Goal: Task Accomplishment & Management: Complete application form

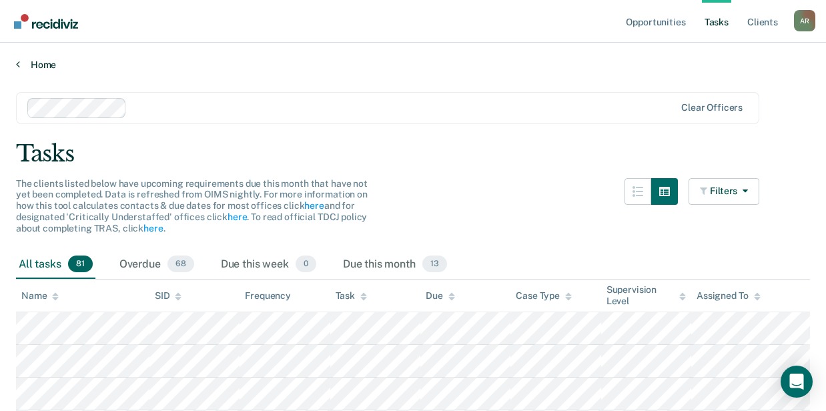
click at [50, 65] on link "Home" at bounding box center [413, 65] width 794 height 12
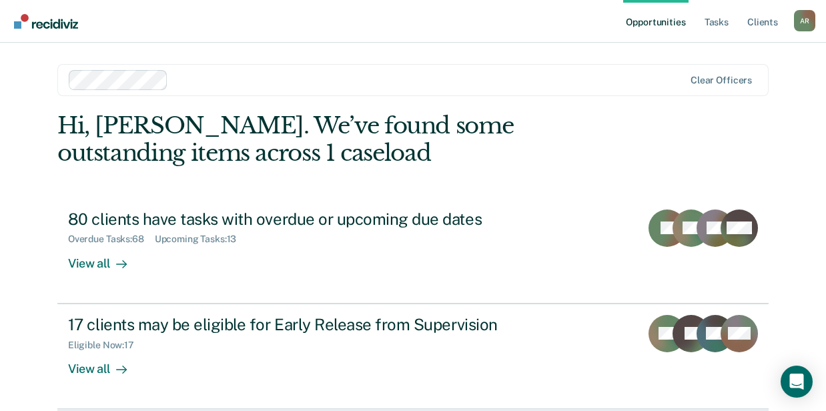
scroll to position [155, 0]
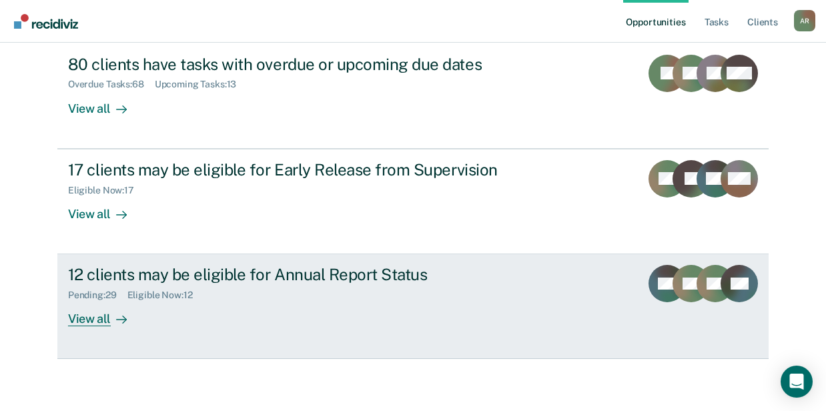
click at [172, 279] on div "12 clients may be eligible for Annual Report Status" at bounding box center [302, 274] width 468 height 19
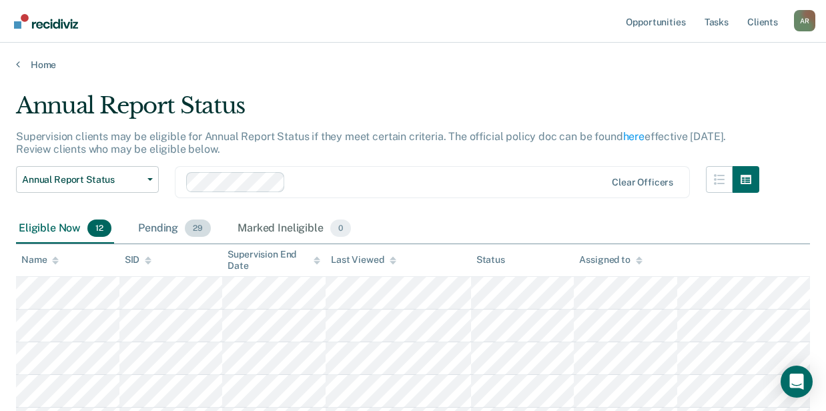
click at [189, 235] on span "29" at bounding box center [198, 227] width 26 height 17
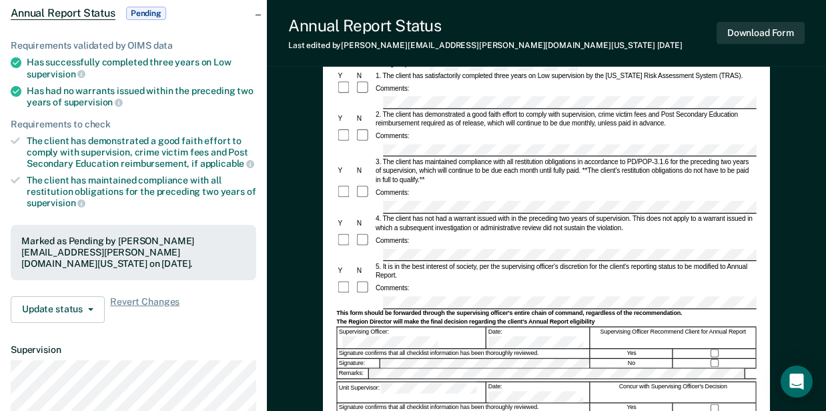
click at [331, 256] on div "Annual Reporting Checklist, Recommendation, and Determination Form Clients who …" at bounding box center [546, 268] width 447 height 582
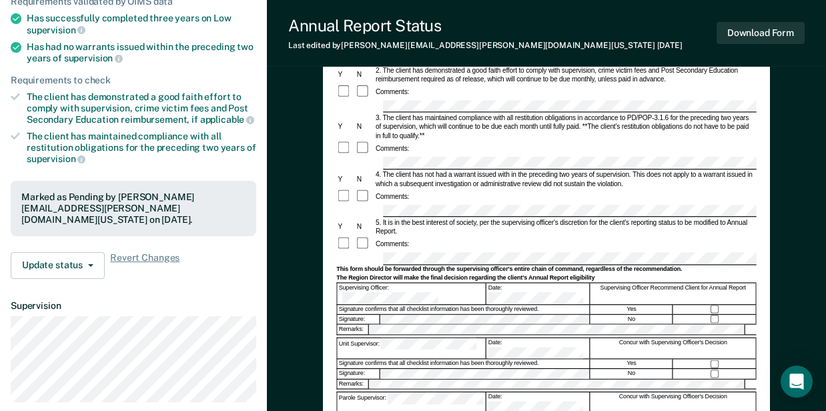
click at [366, 338] on div "Unit Supervisor:" at bounding box center [411, 348] width 149 height 21
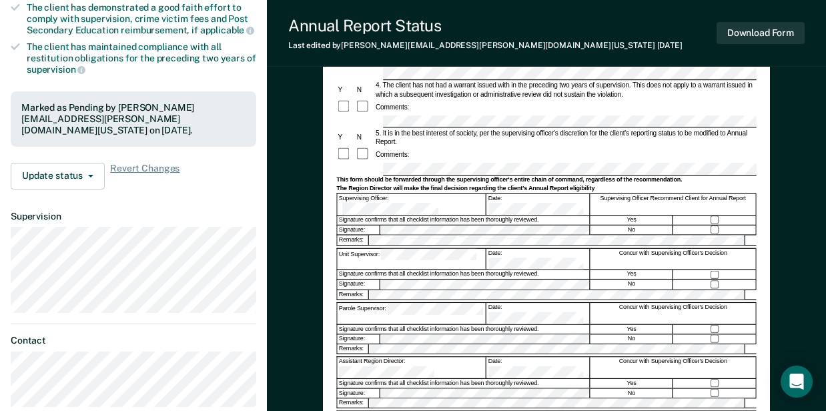
click at [380, 254] on form "Annual Reporting Checklist, Recommendation, and Determination Form Clients who …" at bounding box center [545, 164] width 419 height 614
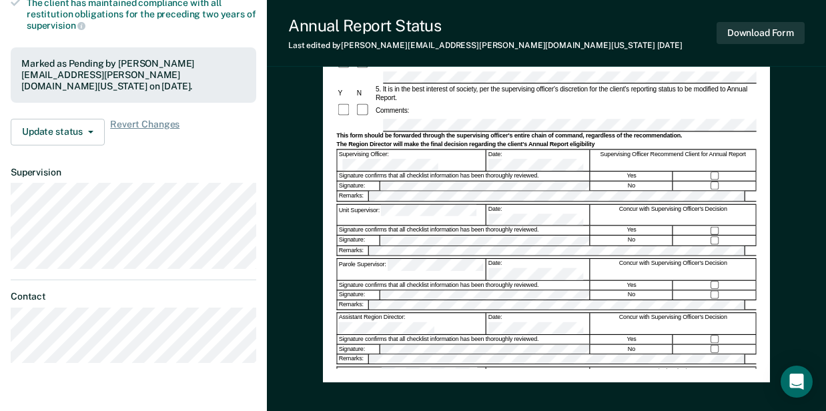
click at [333, 261] on div "Annual Reporting Checklist, Recommendation, and Determination Form Clients who …" at bounding box center [546, 91] width 447 height 582
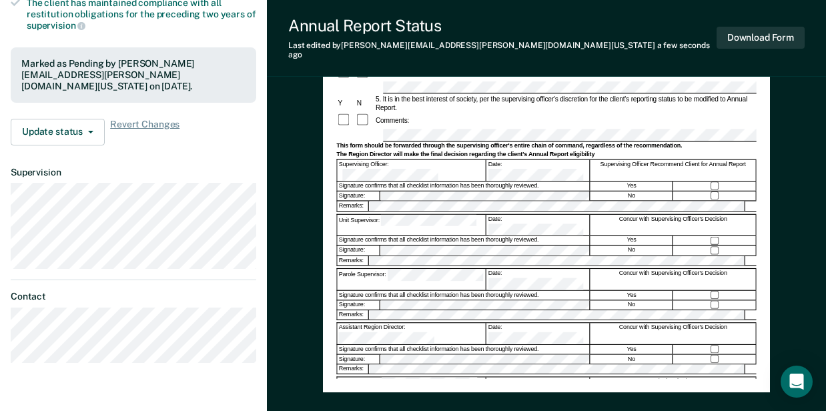
click at [387, 376] on div "Region Director: Date: Final Authority" at bounding box center [545, 386] width 419 height 21
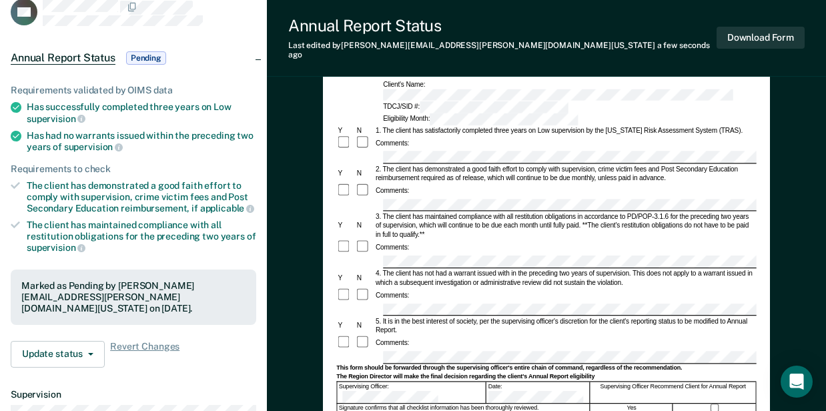
scroll to position [133, 0]
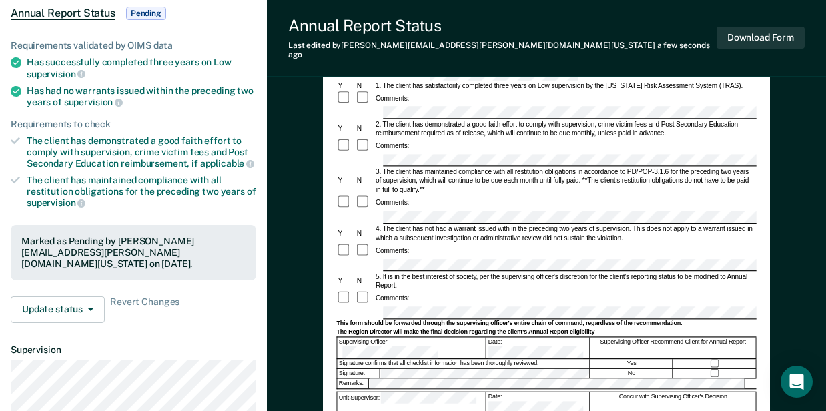
click at [363, 259] on form "Annual Reporting Checklist, Recommendation, and Determination Form Clients who …" at bounding box center [545, 308] width 419 height 614
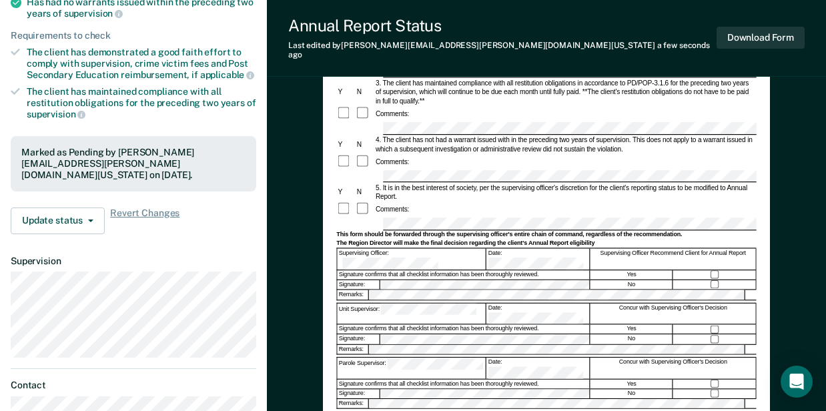
click at [365, 302] on div "Unit Supervisor: Date: Concur with Supervising Officer's Decision" at bounding box center [545, 312] width 419 height 21
click at [371, 357] on div "Parole Supervisor:" at bounding box center [411, 367] width 149 height 21
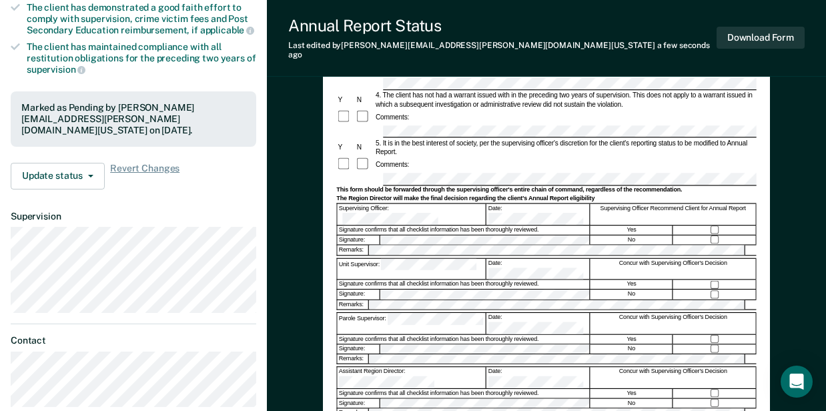
scroll to position [355, 0]
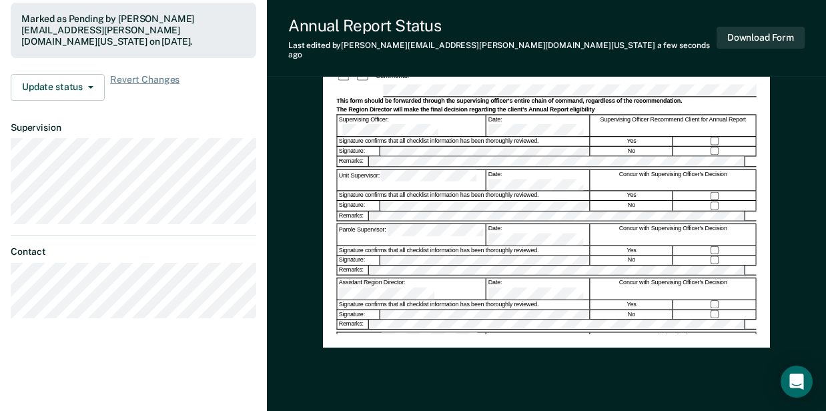
click at [356, 333] on div "Region Director:" at bounding box center [411, 343] width 149 height 21
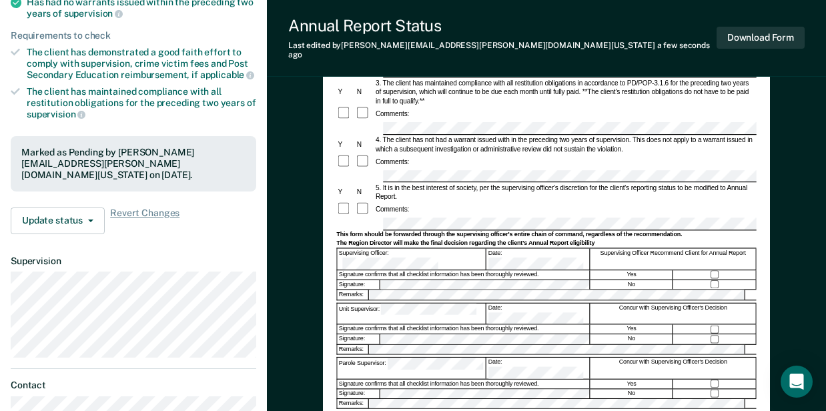
scroll to position [0, 0]
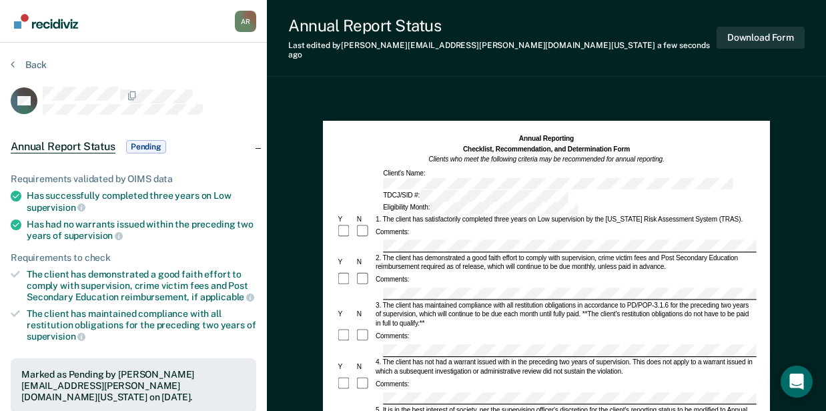
click at [340, 239] on div at bounding box center [545, 245] width 419 height 13
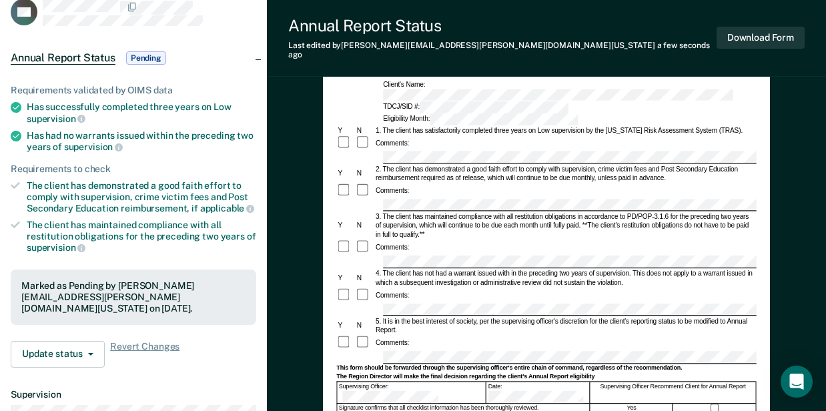
click at [349, 296] on form "Annual Reporting Checklist, Recommendation, and Determination Form Clients who …" at bounding box center [545, 352] width 419 height 614
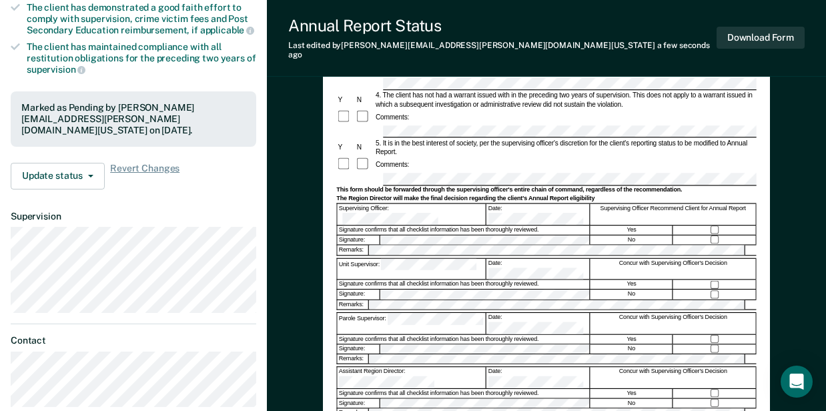
click at [352, 258] on div "Unit Supervisor:" at bounding box center [411, 268] width 149 height 21
click at [374, 312] on div "Parole Supervisor:" at bounding box center [411, 322] width 149 height 21
click at [319, 300] on div "Annual Reporting Checklist, Recommendation, and Determination Form Clients who …" at bounding box center [546, 188] width 559 height 724
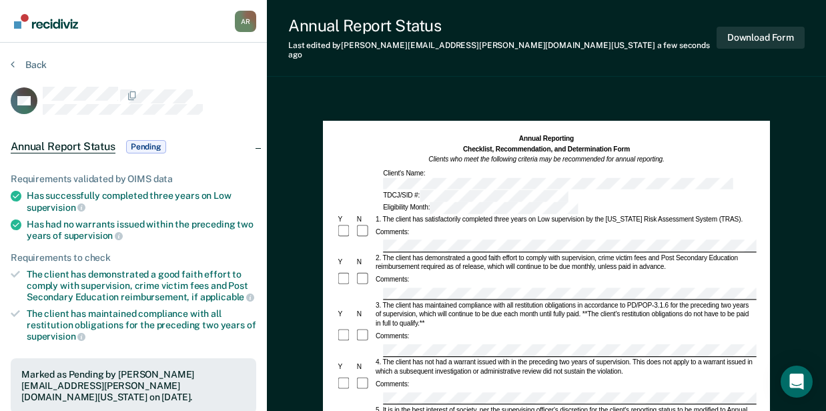
click at [39, 65] on button "Back" at bounding box center [29, 65] width 36 height 12
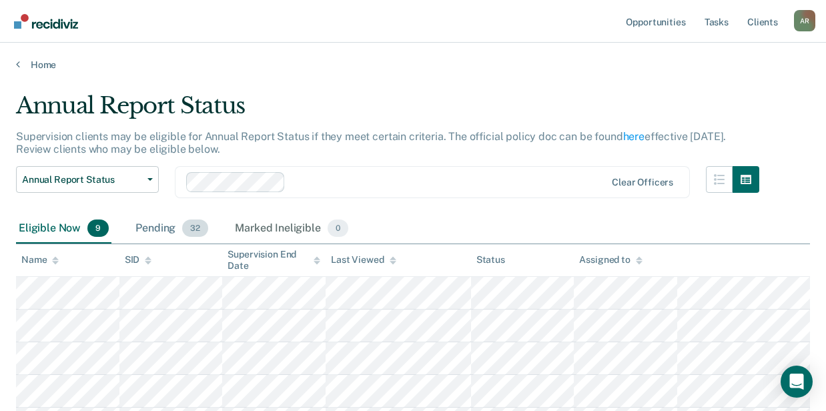
click at [163, 230] on div "Pending 32" at bounding box center [172, 228] width 78 height 29
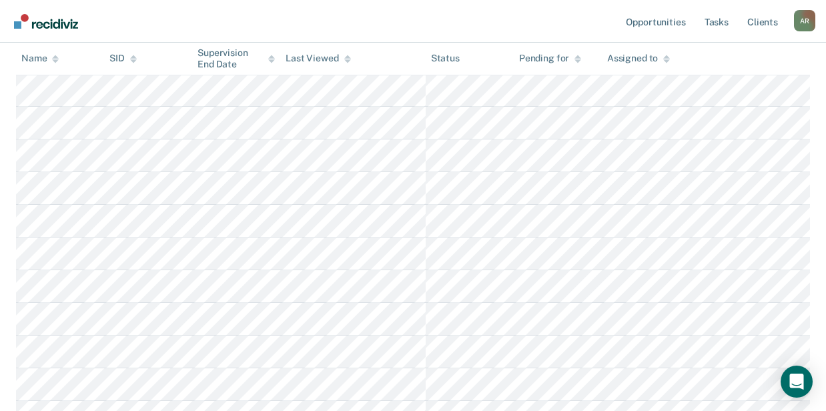
scroll to position [1007, 0]
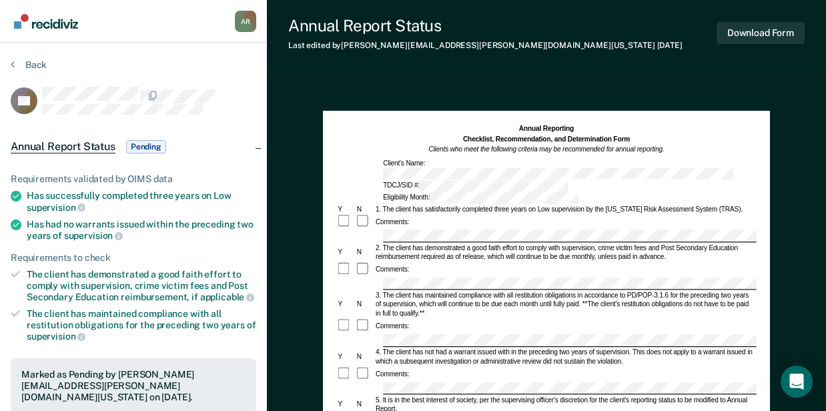
click at [506, 366] on div "Comments:" at bounding box center [545, 373] width 419 height 15
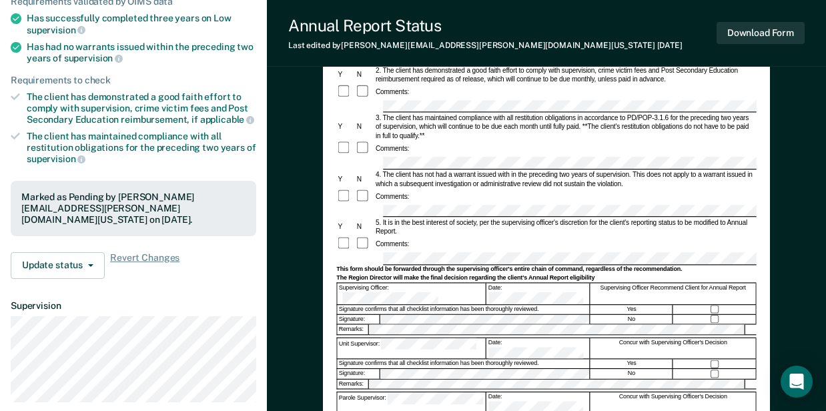
click at [369, 338] on div "Unit Supervisor:" at bounding box center [411, 348] width 149 height 21
click at [379, 328] on form "Annual Reporting Checklist, Recommendation, and Determination Form Clients who …" at bounding box center [545, 254] width 419 height 614
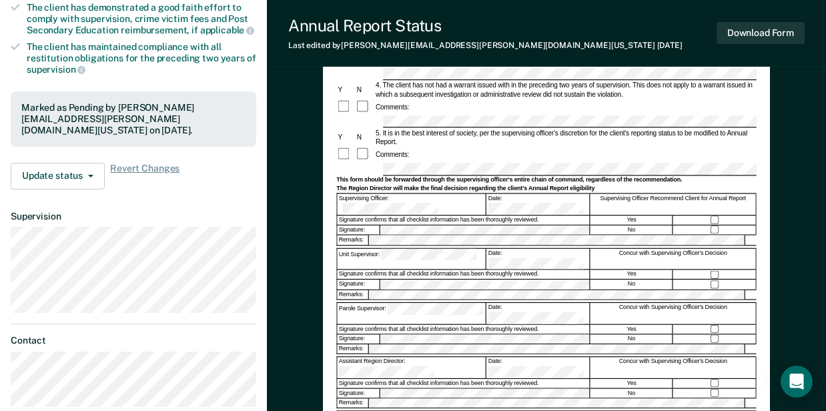
click at [317, 297] on div "Annual Reporting Checklist, Recommendation, and Determination Form Clients who …" at bounding box center [546, 173] width 559 height 714
drag, startPoint x: 444, startPoint y: 350, endPoint x: 372, endPoint y: 341, distance: 72.5
click at [372, 341] on form "Annual Reporting Checklist, Recommendation, and Determination Form Clients who …" at bounding box center [545, 164] width 419 height 614
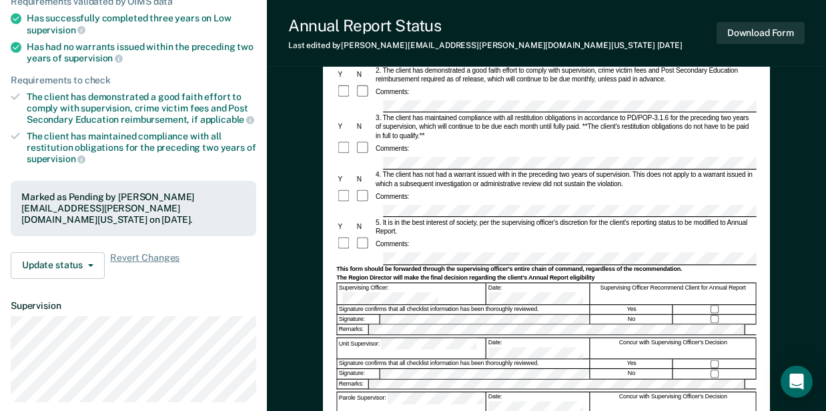
click at [359, 216] on form "Annual Reporting Checklist, Recommendation, and Determination Form Clients who …" at bounding box center [545, 254] width 419 height 614
click at [367, 338] on div "Unit Supervisor:" at bounding box center [411, 348] width 149 height 21
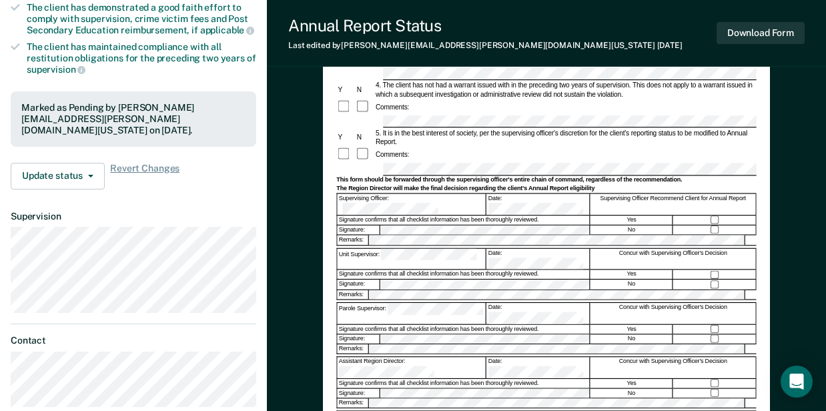
click at [328, 299] on div "Annual Reporting Checklist, Recommendation, and Determination Form Clients who …" at bounding box center [546, 135] width 447 height 582
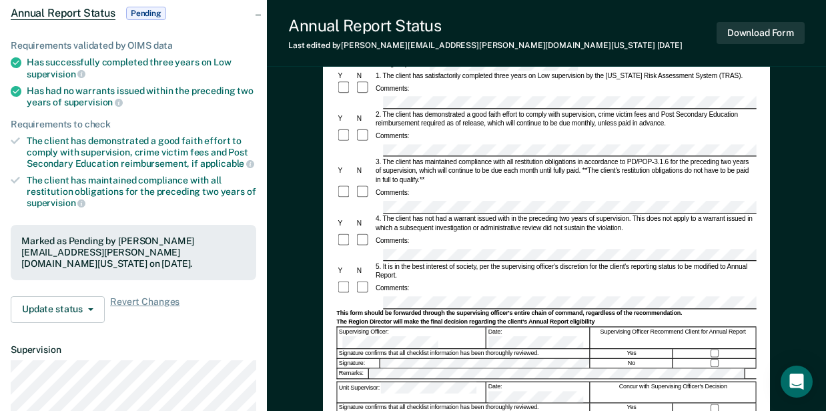
click at [335, 257] on div "Annual Reporting Checklist, Recommendation, and Determination Form Clients who …" at bounding box center [546, 268] width 447 height 582
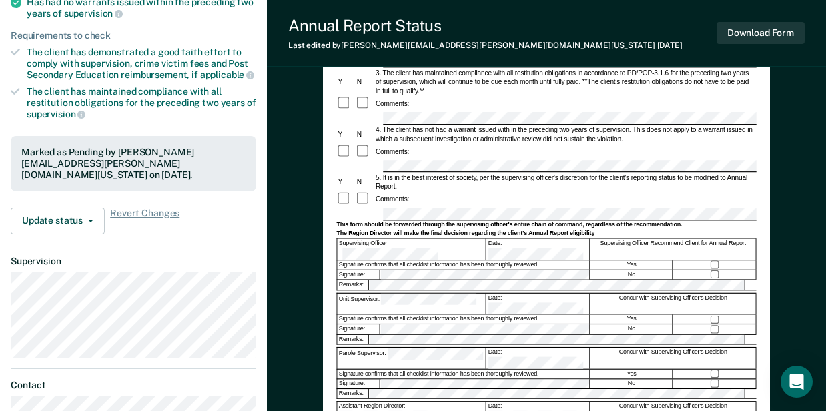
click at [368, 293] on div "Unit Supervisor:" at bounding box center [411, 303] width 149 height 21
click at [373, 287] on form "Annual Reporting Checklist, Recommendation, and Determination Form Clients who …" at bounding box center [545, 209] width 419 height 614
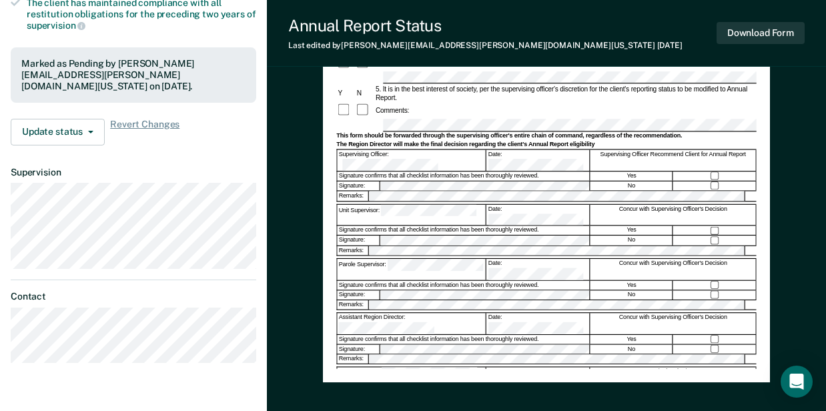
click at [325, 255] on div "Annual Reporting Checklist, Recommendation, and Determination Form Clients who …" at bounding box center [546, 91] width 447 height 582
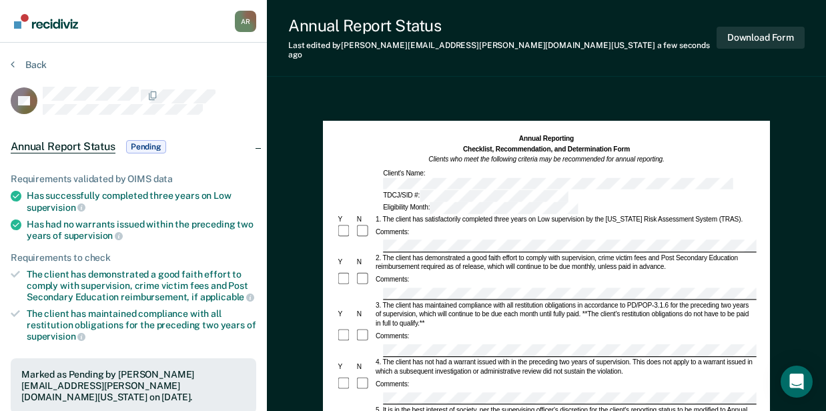
click at [381, 344] on div at bounding box center [594, 350] width 427 height 13
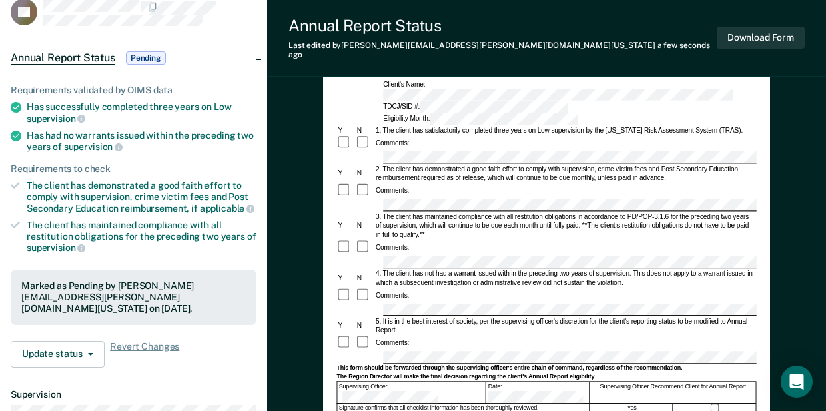
scroll to position [177, 0]
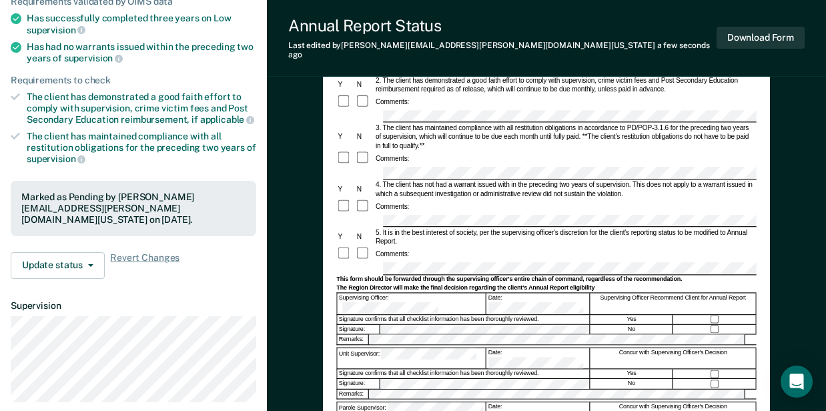
click at [361, 262] on div at bounding box center [545, 268] width 419 height 13
click at [355, 286] on form "Annual Reporting Checklist, Recommendation, and Determination Form Clients who …" at bounding box center [545, 264] width 419 height 614
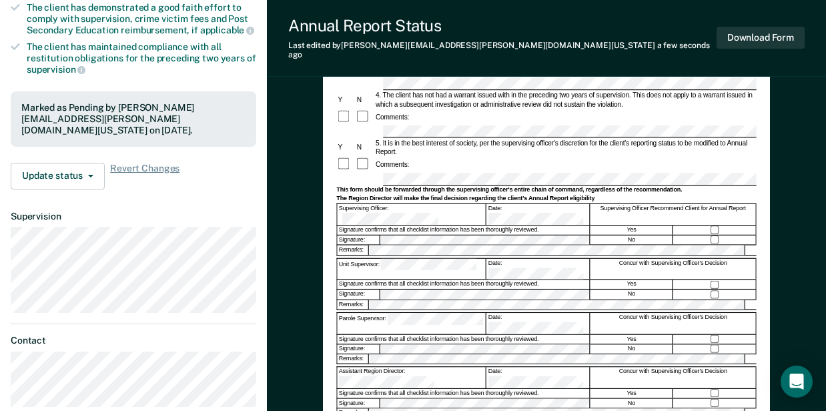
click at [368, 312] on div "Parole Supervisor:" at bounding box center [411, 322] width 149 height 21
click at [313, 295] on div "Annual Reporting Checklist, Recommendation, and Determination Form Clients who …" at bounding box center [546, 188] width 559 height 724
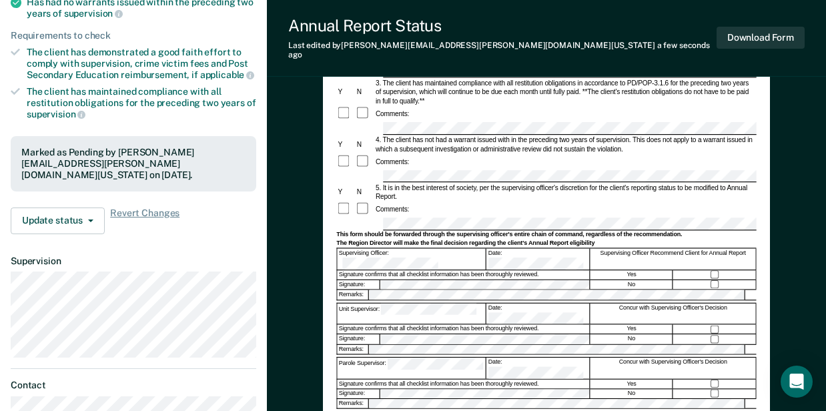
scroll to position [0, 0]
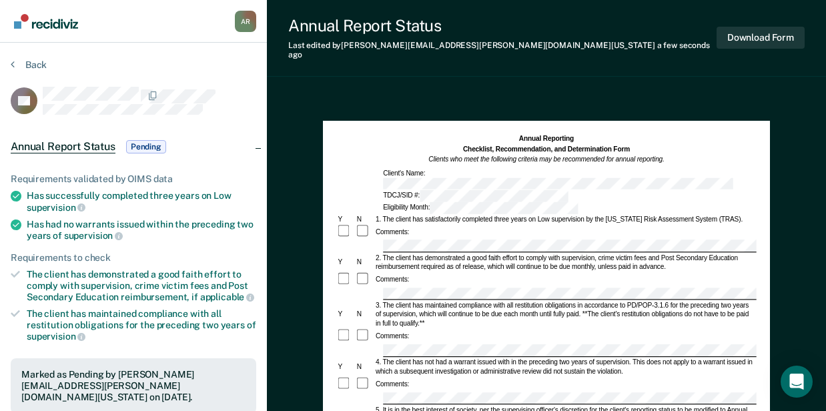
click at [373, 239] on div at bounding box center [545, 245] width 419 height 13
click at [349, 344] on div at bounding box center [545, 350] width 419 height 13
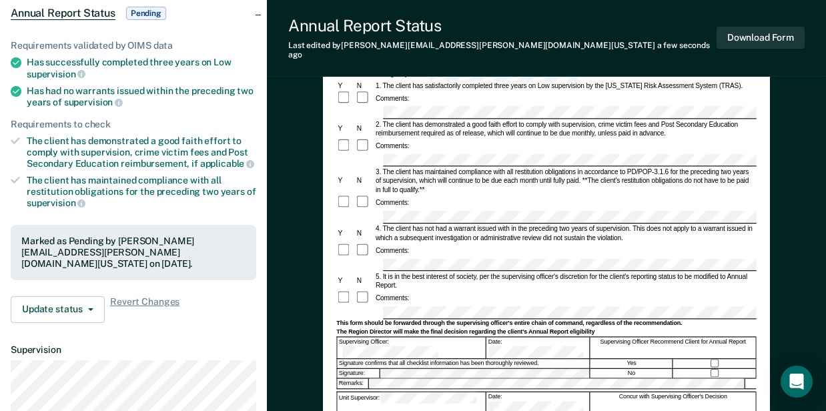
scroll to position [222, 0]
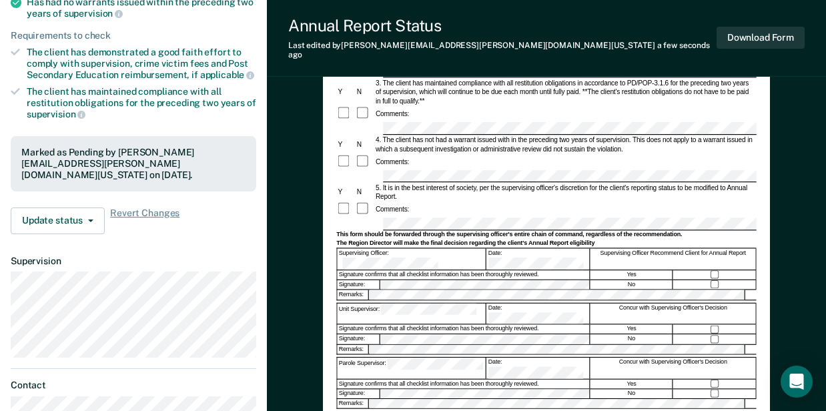
click at [339, 303] on div "Unit Supervisor:" at bounding box center [411, 313] width 149 height 21
click at [371, 357] on div "Parole Supervisor:" at bounding box center [411, 367] width 149 height 21
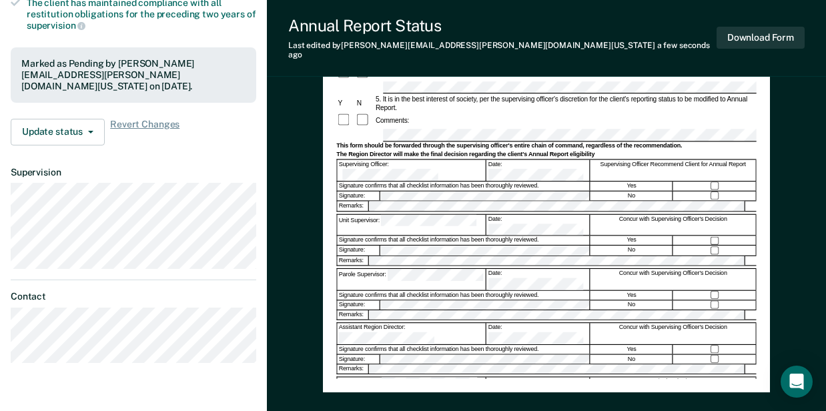
click at [310, 255] on div "Annual Reporting Checklist, Recommendation, and Determination Form Clients who …" at bounding box center [546, 144] width 559 height 724
click at [344, 289] on form "Annual Reporting Checklist, Recommendation, and Determination Form Clients who …" at bounding box center [545, 130] width 419 height 614
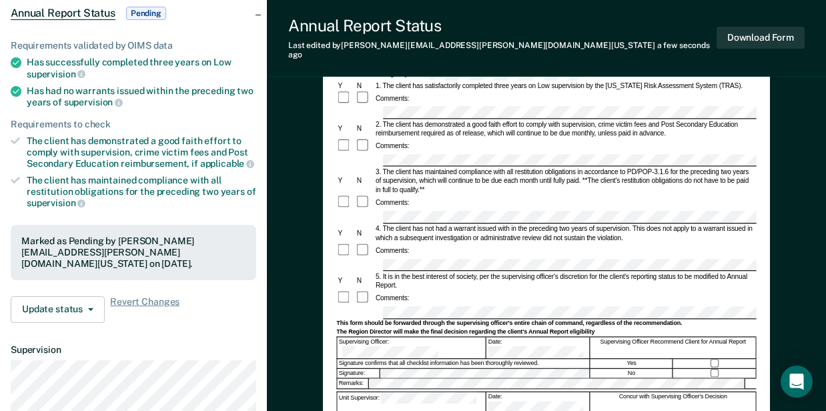
scroll to position [0, 0]
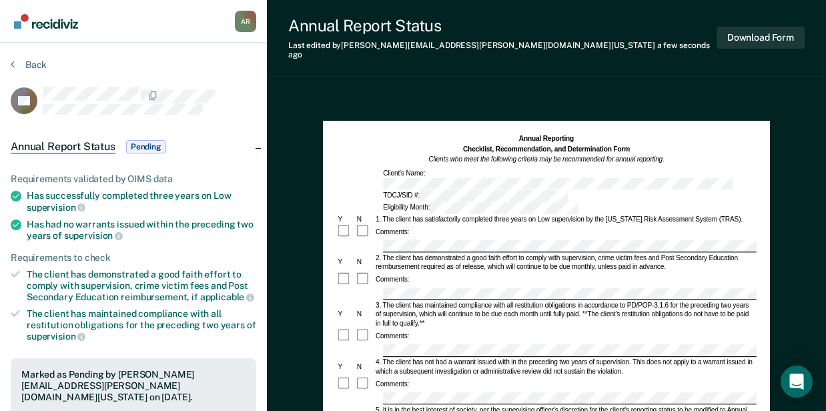
click at [324, 298] on div "Annual Reporting Checklist, Recommendation, and Determination Form Clients who …" at bounding box center [546, 412] width 447 height 582
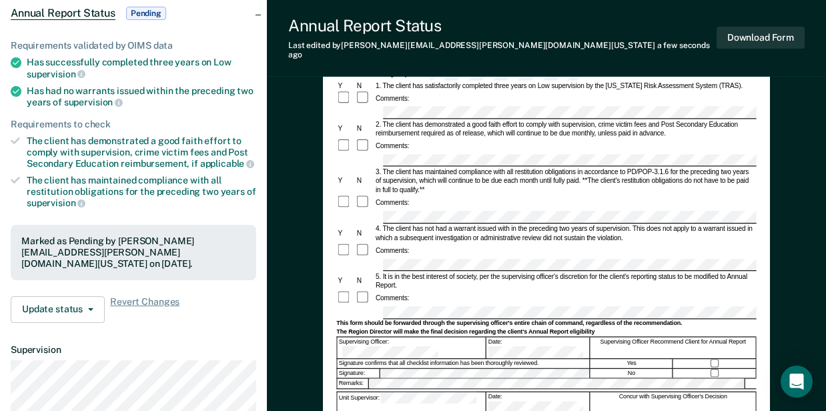
scroll to position [222, 0]
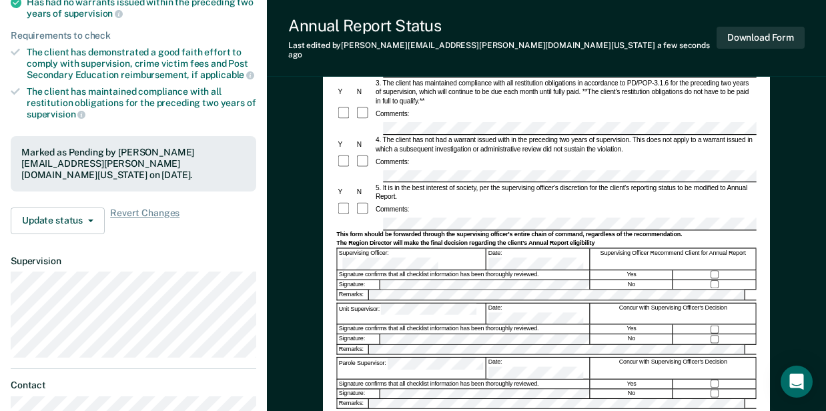
click at [369, 303] on div "Unit Supervisor:" at bounding box center [411, 313] width 149 height 21
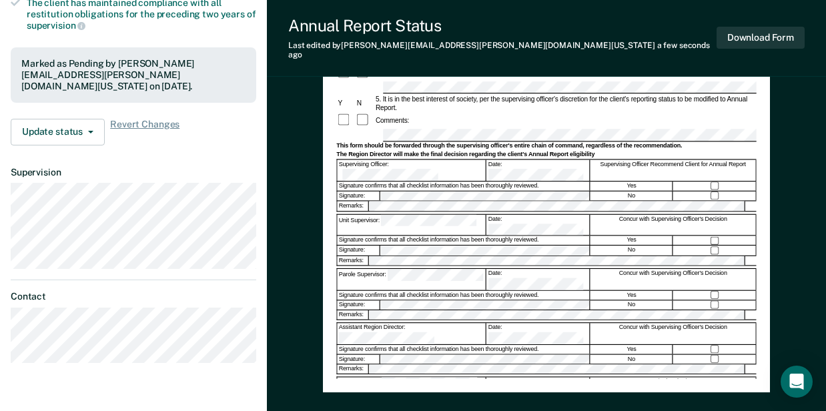
click at [319, 257] on div "Annual Reporting Checklist, Recommendation, and Determination Form Clients who …" at bounding box center [546, 144] width 559 height 724
click at [380, 377] on div "Region Director:" at bounding box center [411, 387] width 149 height 21
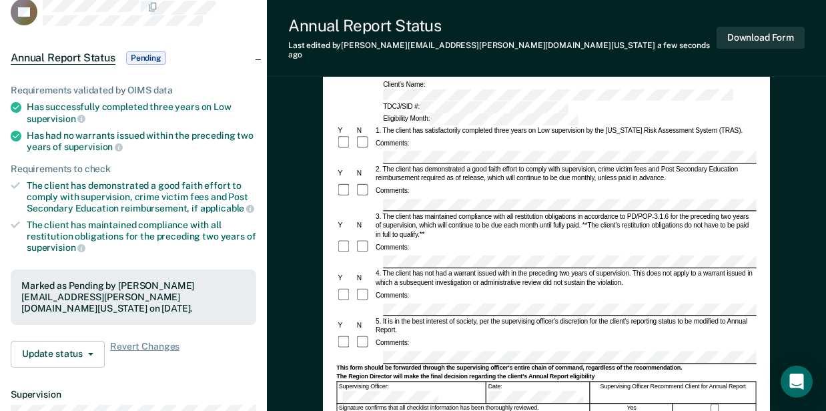
scroll to position [0, 0]
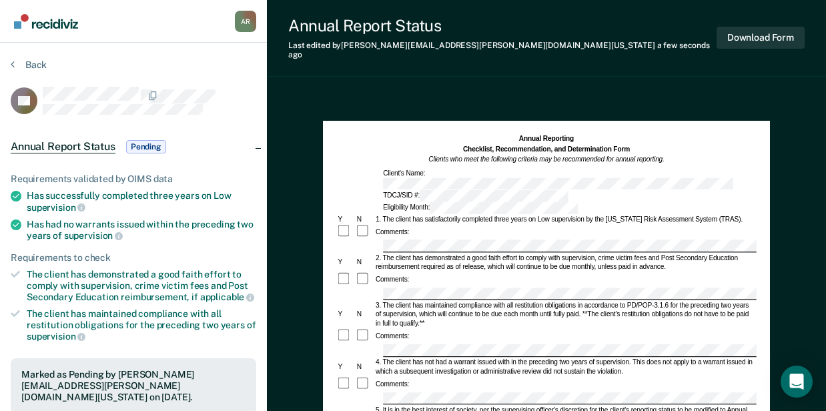
click at [379, 239] on div at bounding box center [545, 245] width 419 height 13
click at [331, 308] on div "Annual Reporting Checklist, Recommendation, and Determination Form Clients who …" at bounding box center [546, 412] width 447 height 582
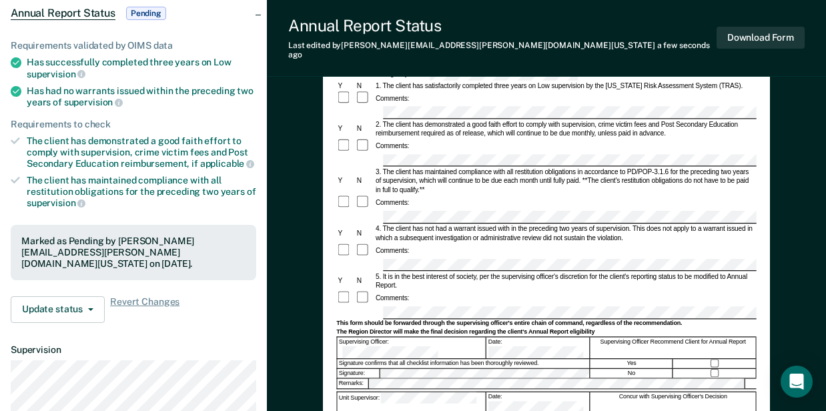
click at [288, 251] on div "Annual Reporting Checklist, Recommendation, and Determination Form Clients who …" at bounding box center [546, 321] width 559 height 724
click at [371, 391] on div "Unit Supervisor:" at bounding box center [411, 401] width 149 height 21
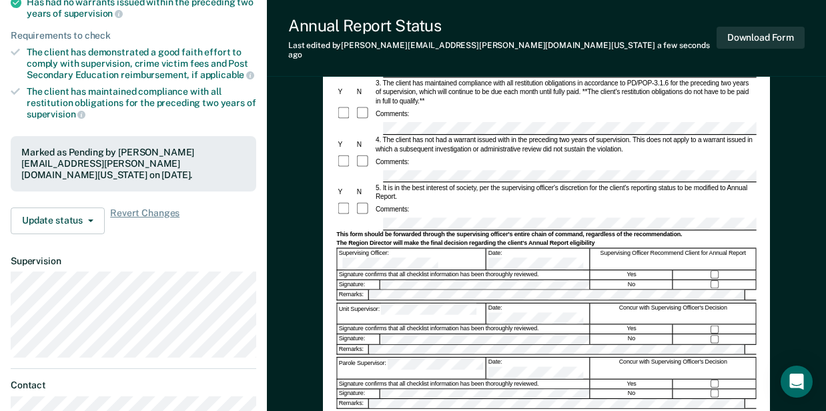
click at [371, 357] on div "Parole Supervisor:" at bounding box center [411, 367] width 149 height 21
click at [317, 345] on div "Annual Reporting Checklist, Recommendation, and Determination Form Clients who …" at bounding box center [546, 233] width 559 height 724
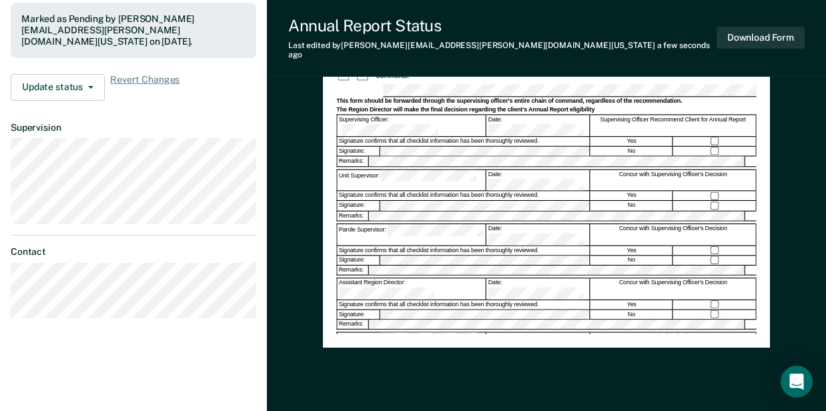
click at [350, 248] on form "Annual Reporting Checklist, Recommendation, and Determination Form Clients who …" at bounding box center [545, 86] width 419 height 614
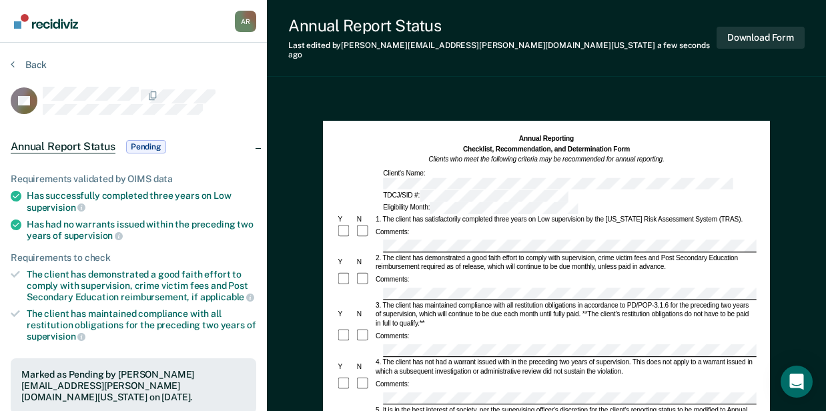
click at [374, 344] on div at bounding box center [545, 350] width 419 height 13
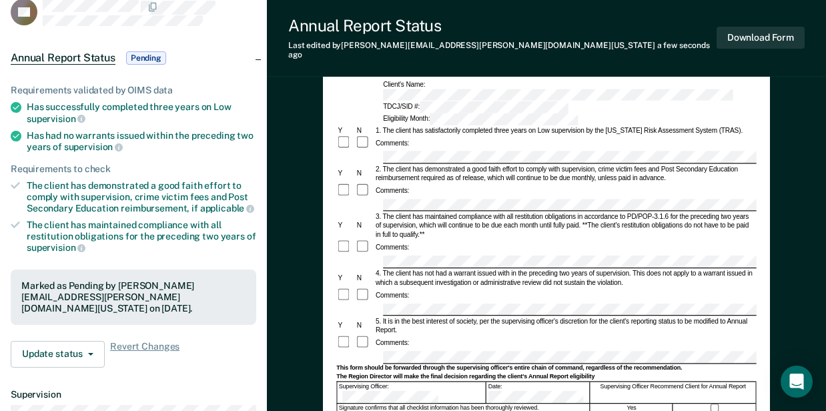
click at [362, 351] on div at bounding box center [545, 357] width 419 height 13
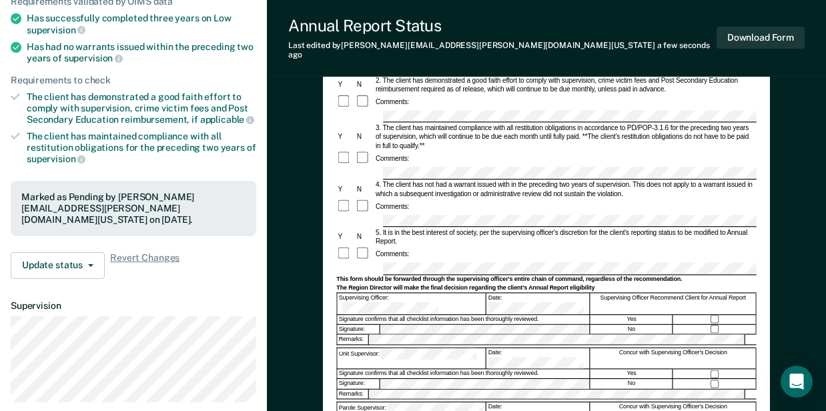
click at [352, 287] on form "Annual Reporting Checklist, Recommendation, and Determination Form Clients who …" at bounding box center [545, 264] width 419 height 614
click at [375, 401] on div "Parole Supervisor:" at bounding box center [411, 411] width 149 height 21
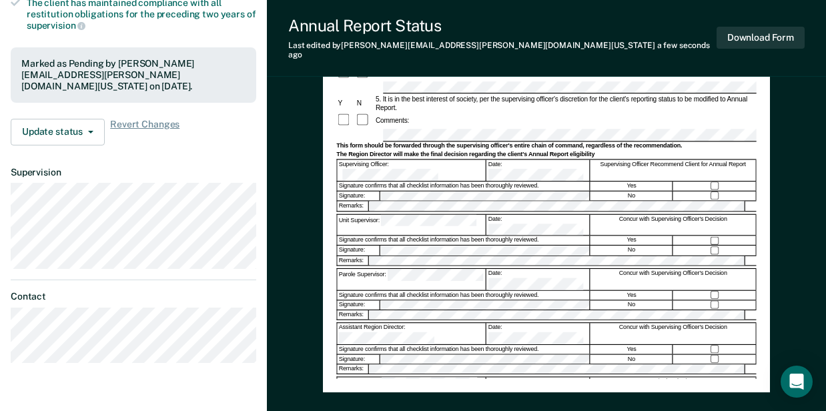
click at [310, 257] on div "Annual Reporting Checklist, Recommendation, and Determination Form Clients who …" at bounding box center [546, 144] width 559 height 724
click at [374, 377] on div "Region Director:" at bounding box center [411, 387] width 149 height 21
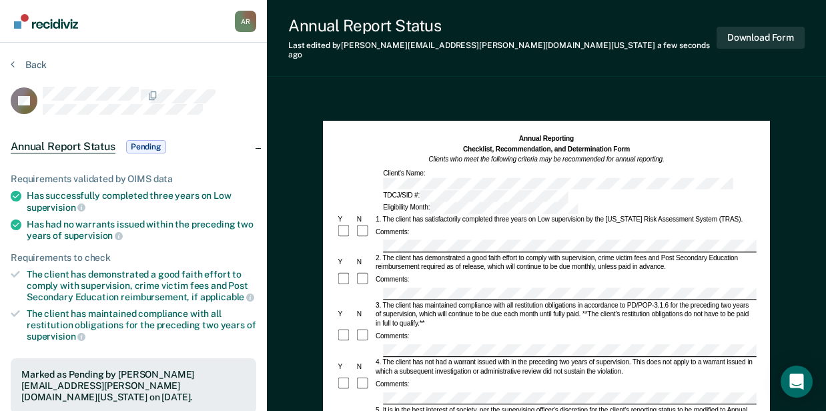
click at [375, 239] on div at bounding box center [545, 245] width 419 height 13
click at [369, 344] on div at bounding box center [545, 350] width 419 height 13
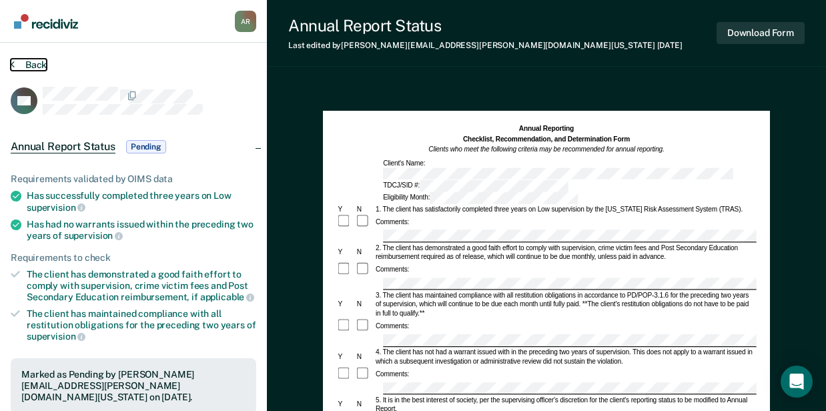
click at [33, 62] on button "Back" at bounding box center [29, 65] width 36 height 12
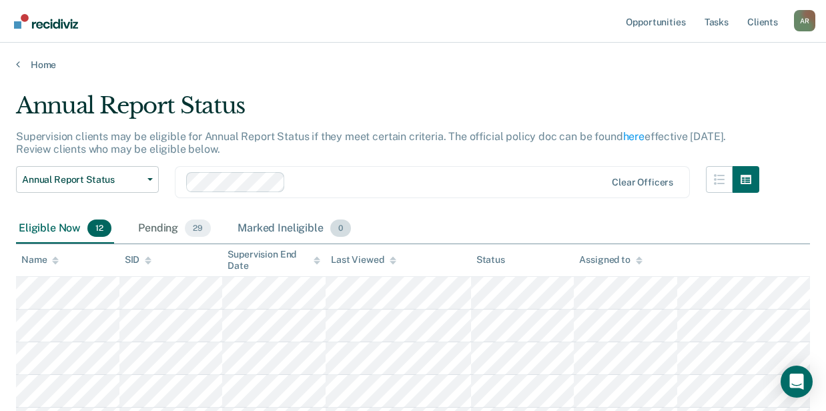
scroll to position [133, 0]
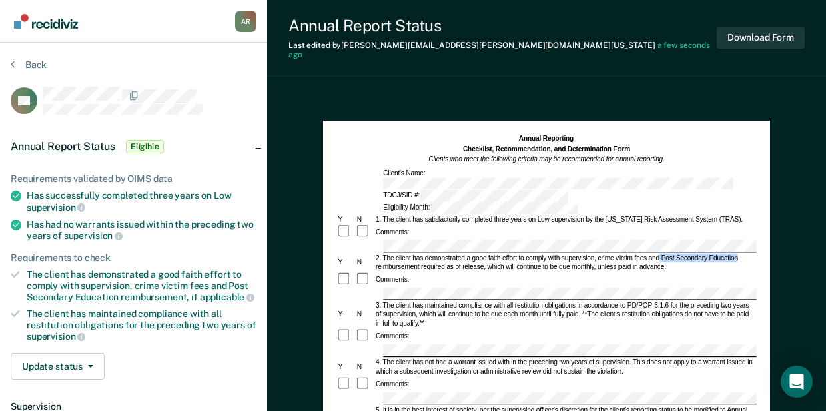
drag, startPoint x: 659, startPoint y: 221, endPoint x: 736, endPoint y: 221, distance: 77.4
click at [736, 253] on div "2. The client has demonstrated a good faith effort to comply with supervision, …" at bounding box center [564, 262] width 382 height 18
copy div "Post Secondary Education"
click at [427, 376] on div "Comments:" at bounding box center [545, 383] width 419 height 15
click at [737, 35] on button "Download Form" at bounding box center [760, 38] width 88 height 22
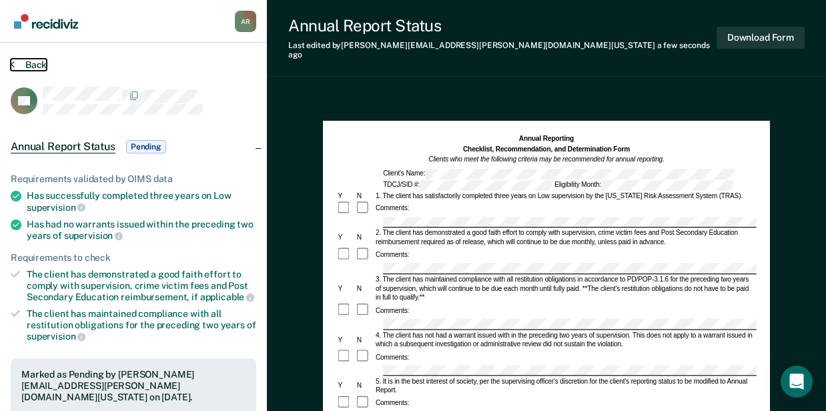
click at [29, 63] on button "Back" at bounding box center [29, 65] width 36 height 12
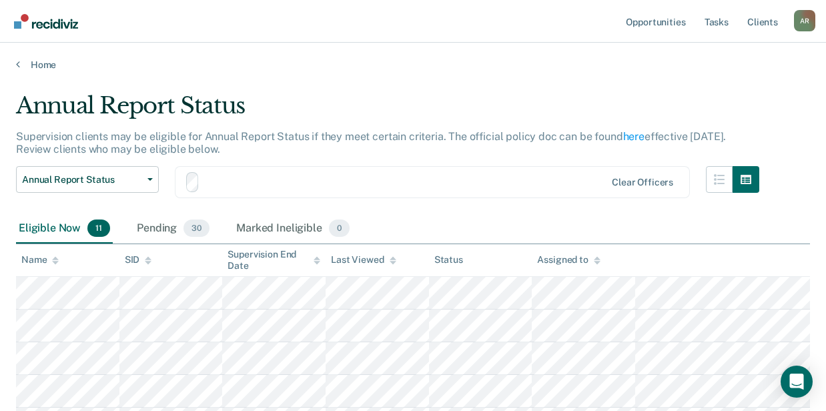
scroll to position [133, 0]
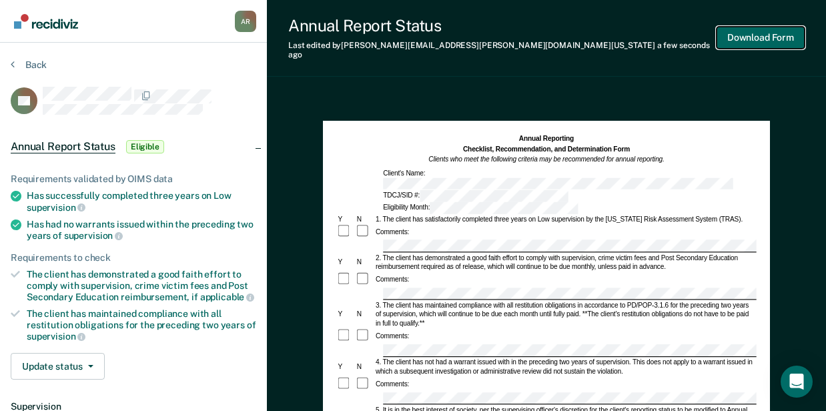
click at [767, 34] on button "Download Form" at bounding box center [760, 38] width 88 height 22
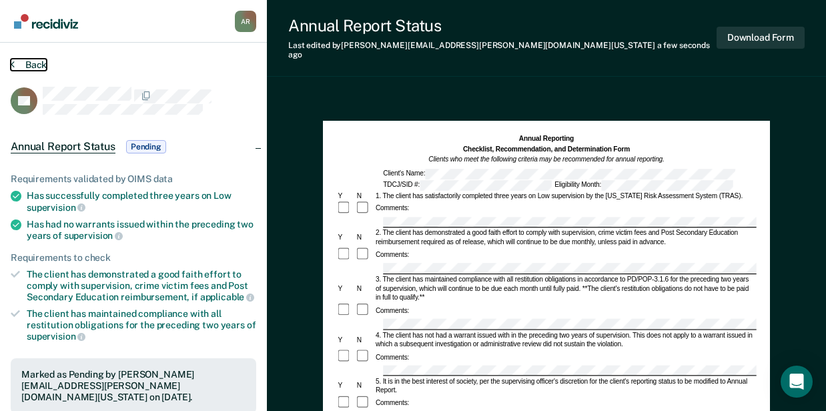
click at [32, 59] on button "Back" at bounding box center [29, 65] width 36 height 12
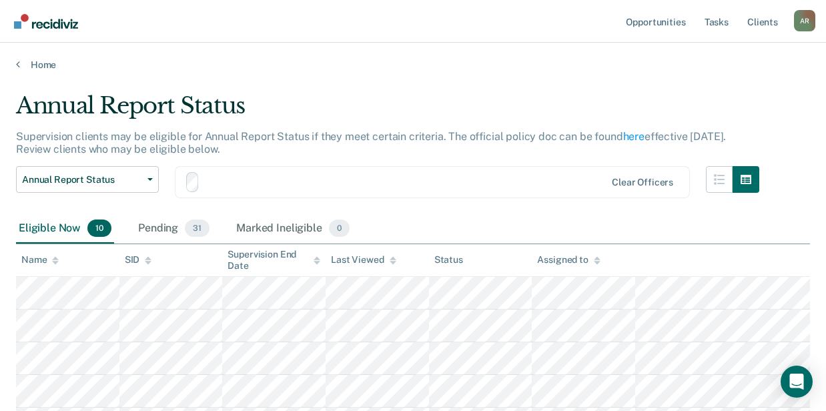
scroll to position [133, 0]
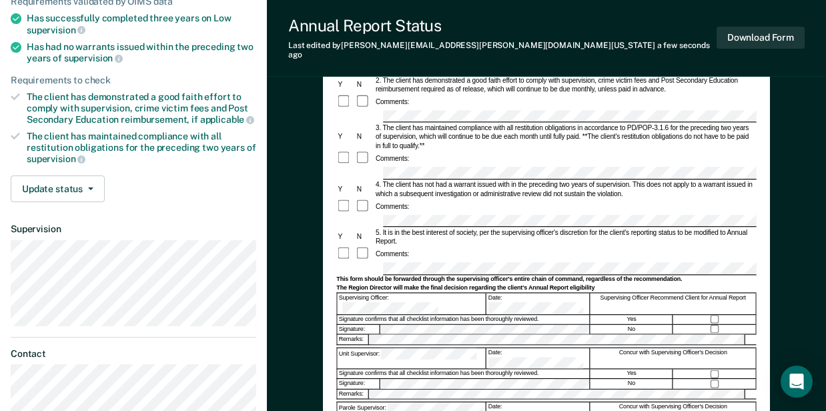
scroll to position [267, 0]
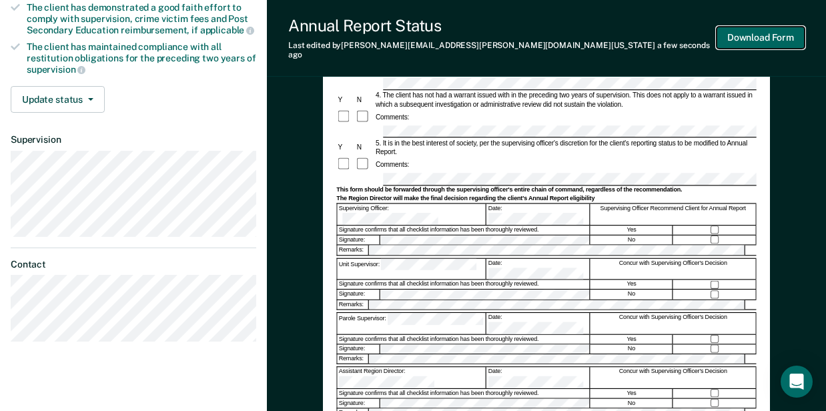
click at [732, 38] on button "Download Form" at bounding box center [760, 38] width 88 height 22
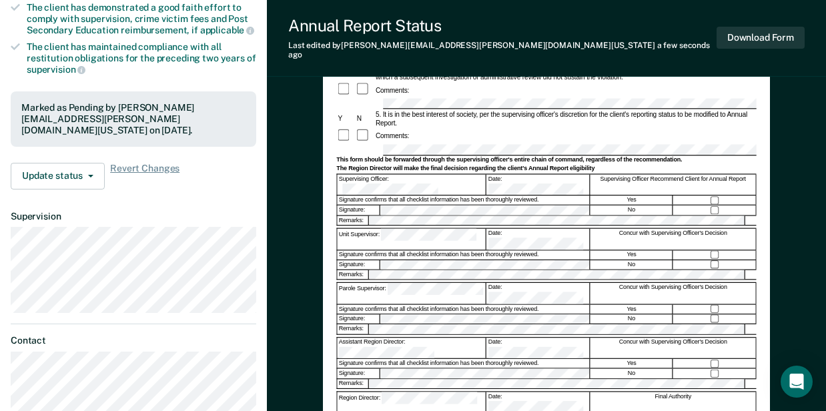
scroll to position [0, 0]
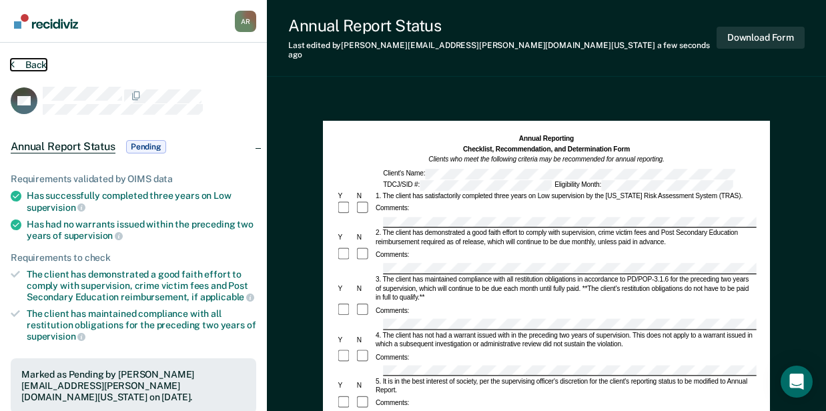
click at [37, 60] on button "Back" at bounding box center [29, 65] width 36 height 12
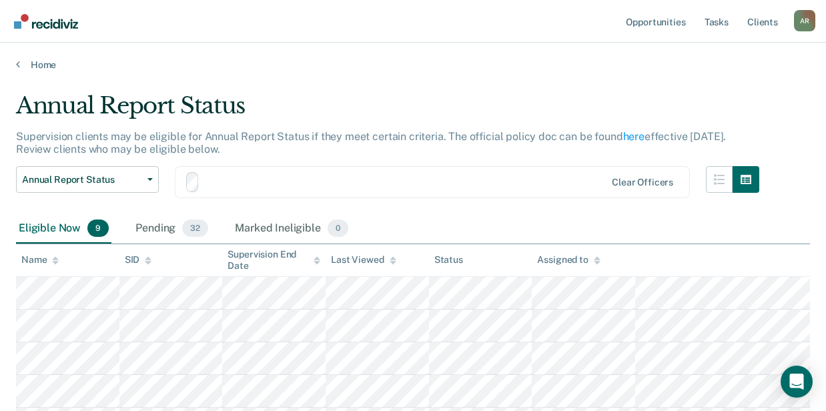
scroll to position [133, 0]
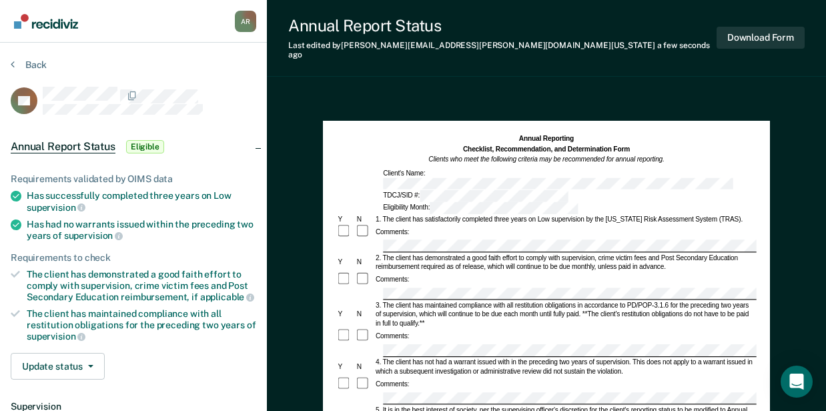
drag, startPoint x: 410, startPoint y: 221, endPoint x: 548, endPoint y: 223, distance: 138.1
click at [548, 253] on div "2. The client has demonstrated a good faith effort to comply with supervision, …" at bounding box center [564, 262] width 382 height 18
copy div "has demonstrated a good faith effort to comply"
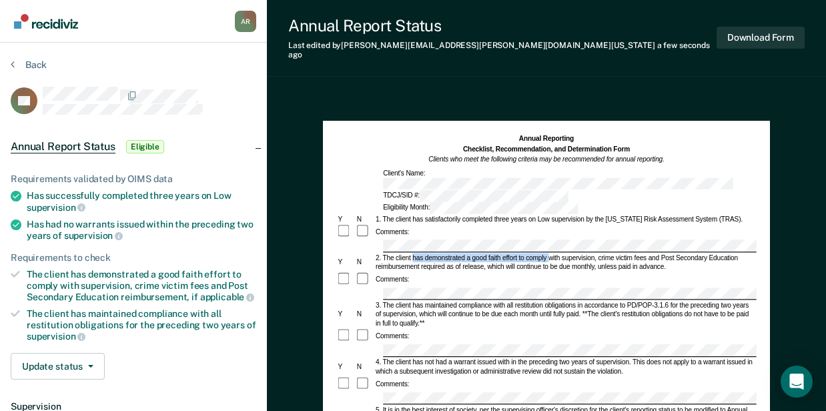
drag, startPoint x: 412, startPoint y: 220, endPoint x: 548, endPoint y: 223, distance: 136.1
click at [548, 253] on div "2. The client has demonstrated a good faith effort to comply with supervision, …" at bounding box center [564, 262] width 382 height 18
copy div "has demonstrated a good faith effort to comply"
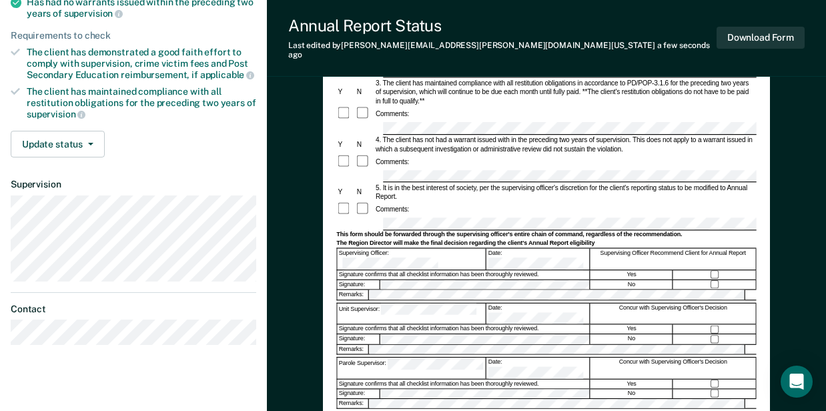
scroll to position [355, 0]
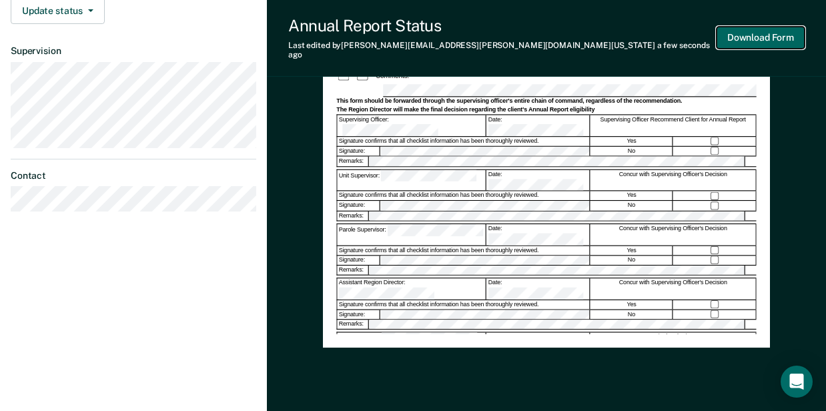
click at [783, 39] on button "Download Form" at bounding box center [760, 38] width 88 height 22
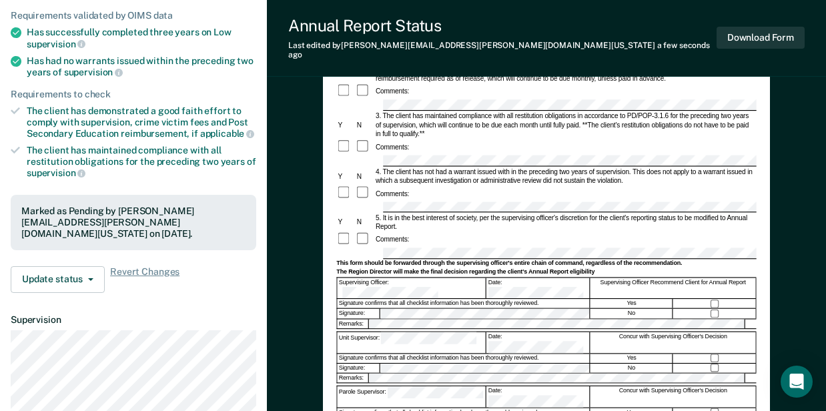
scroll to position [0, 0]
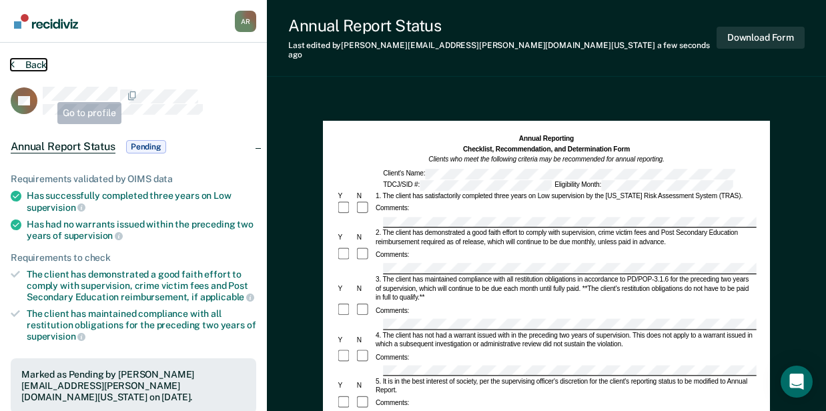
click at [33, 67] on button "Back" at bounding box center [29, 65] width 36 height 12
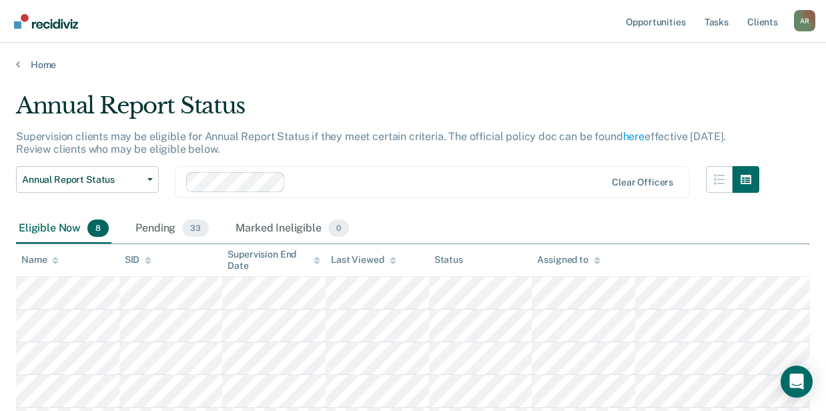
scroll to position [89, 0]
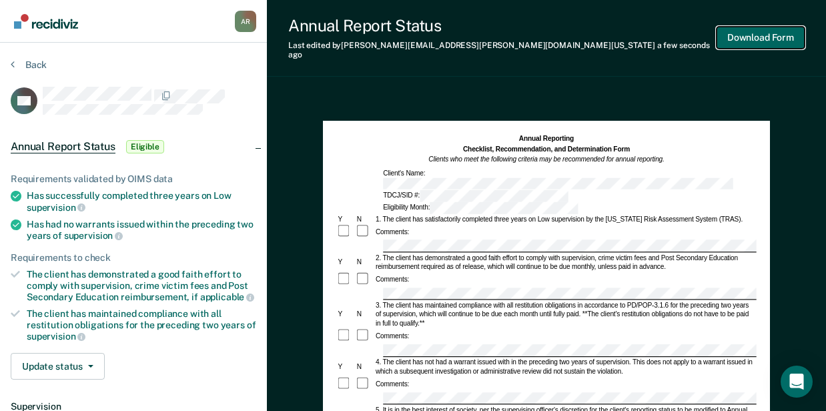
click at [754, 27] on button "Download Form" at bounding box center [760, 38] width 88 height 22
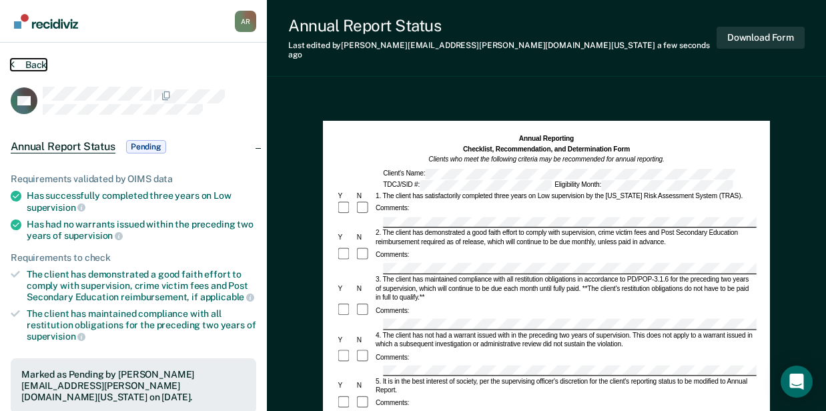
click at [37, 64] on button "Back" at bounding box center [29, 65] width 36 height 12
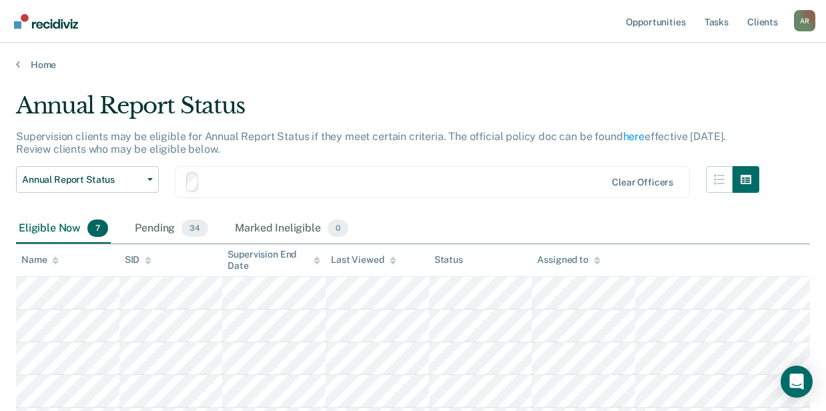
scroll to position [89, 0]
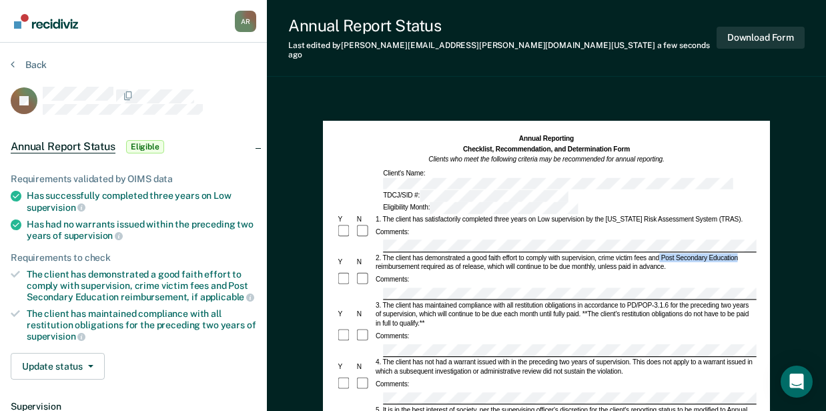
drag, startPoint x: 666, startPoint y: 223, endPoint x: 750, endPoint y: 225, distance: 84.1
click at [750, 253] on div "2. The client has demonstrated a good faith effort to comply with supervision, …" at bounding box center [564, 262] width 382 height 18
copy div "Post Secondary Education"
drag, startPoint x: 633, startPoint y: 248, endPoint x: 614, endPoint y: 244, distance: 19.1
click at [616, 253] on div "2. The client has demonstrated a good faith effort to comply with supervision, …" at bounding box center [564, 262] width 382 height 18
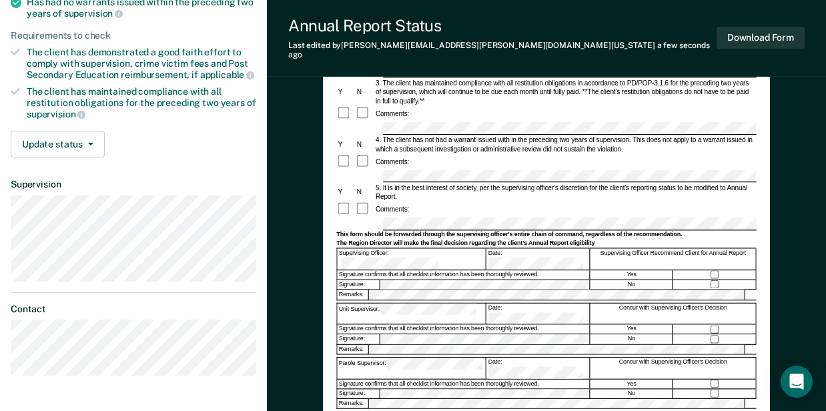
scroll to position [89, 0]
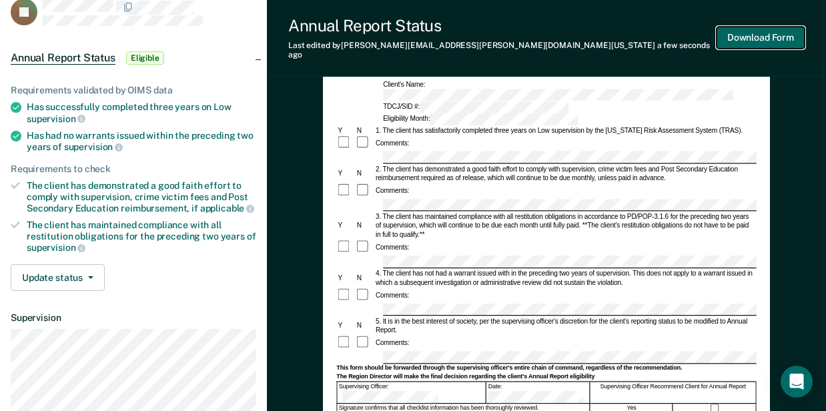
click at [768, 36] on button "Download Form" at bounding box center [760, 38] width 88 height 22
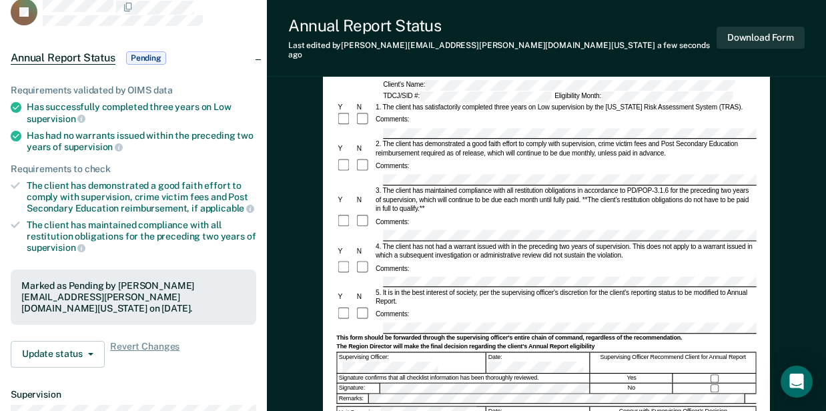
scroll to position [0, 0]
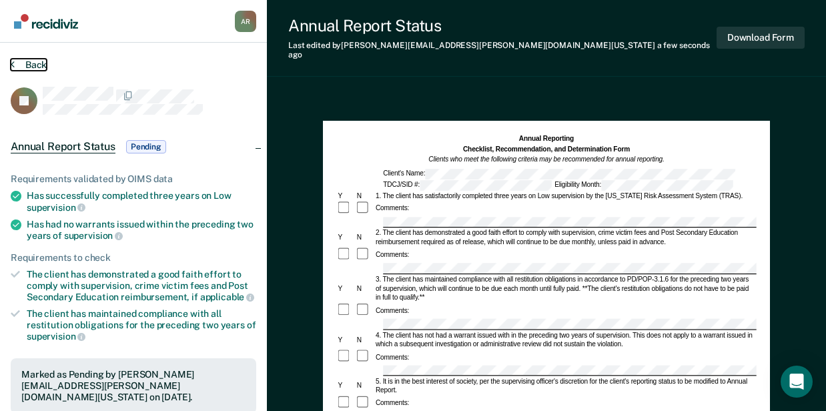
click at [36, 68] on button "Back" at bounding box center [29, 65] width 36 height 12
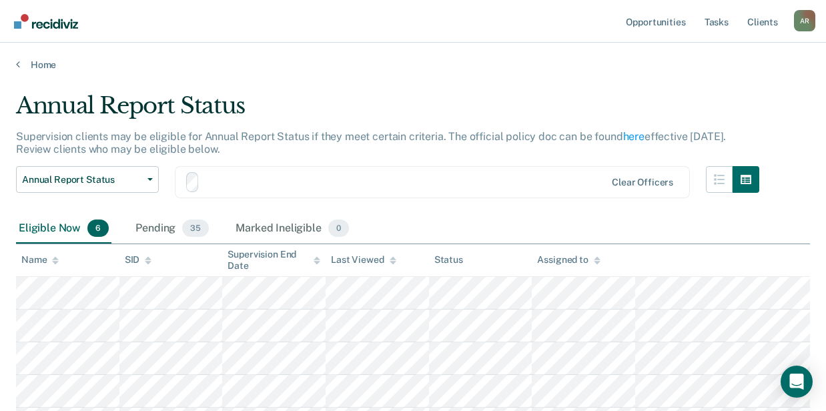
scroll to position [89, 0]
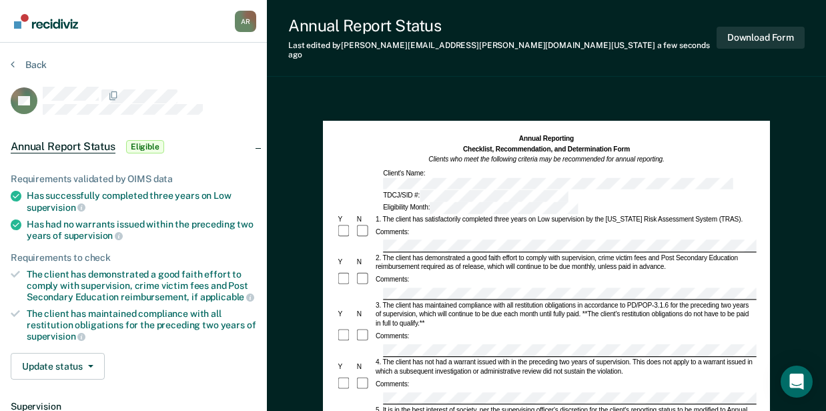
click at [497, 357] on div "4. The client has not had a warrant issued with in the preceding two years of s…" at bounding box center [564, 366] width 382 height 18
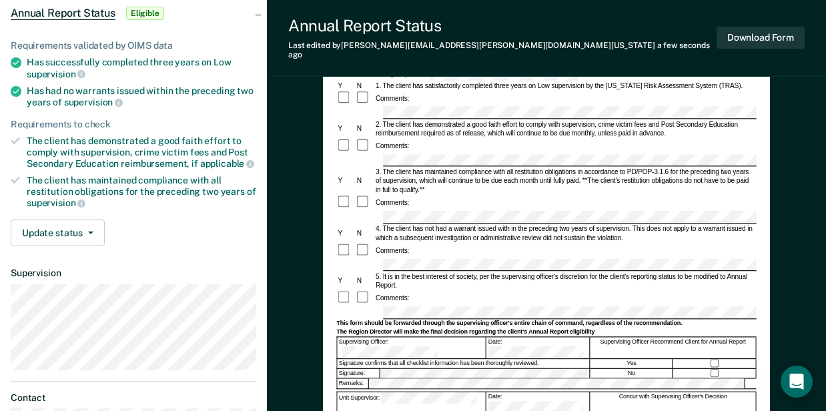
scroll to position [177, 0]
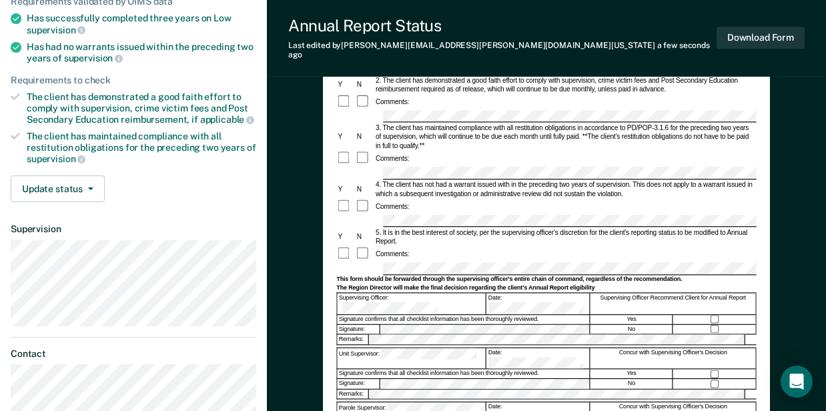
click at [436, 275] on div "This form should be forwarded through the supervising officer's entire chain of…" at bounding box center [545, 279] width 419 height 8
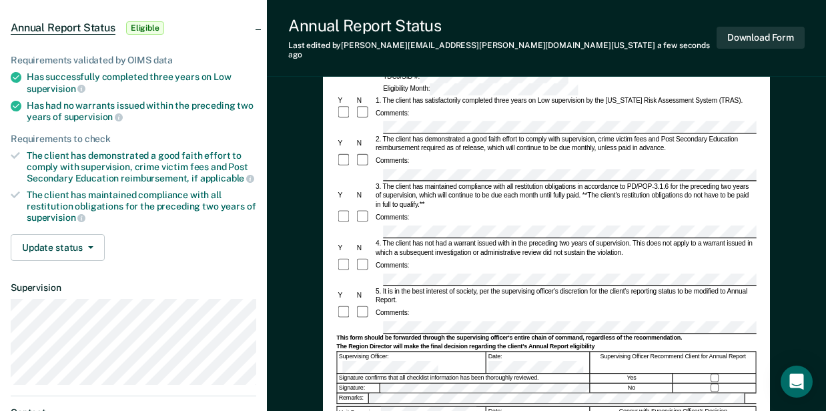
scroll to position [0, 0]
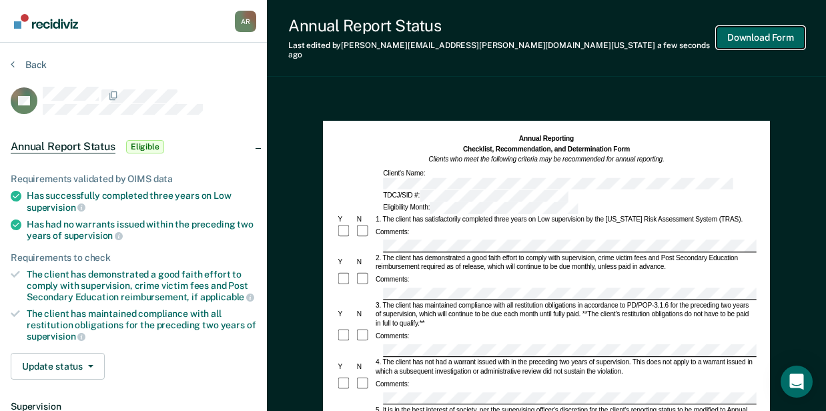
click at [764, 40] on button "Download Form" at bounding box center [760, 38] width 88 height 22
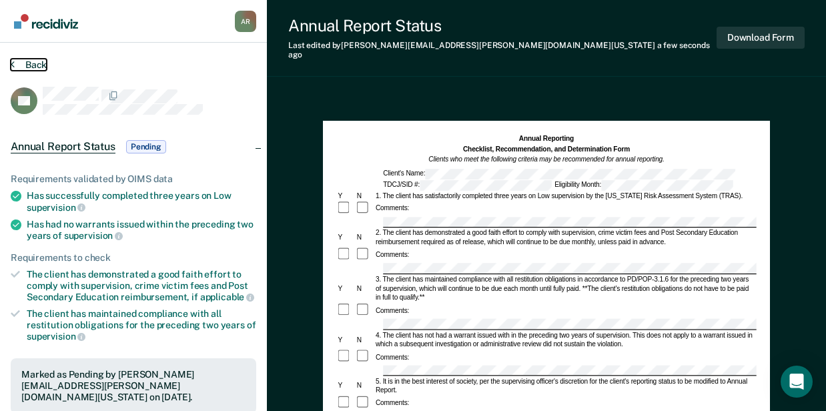
click at [25, 62] on button "Back" at bounding box center [29, 65] width 36 height 12
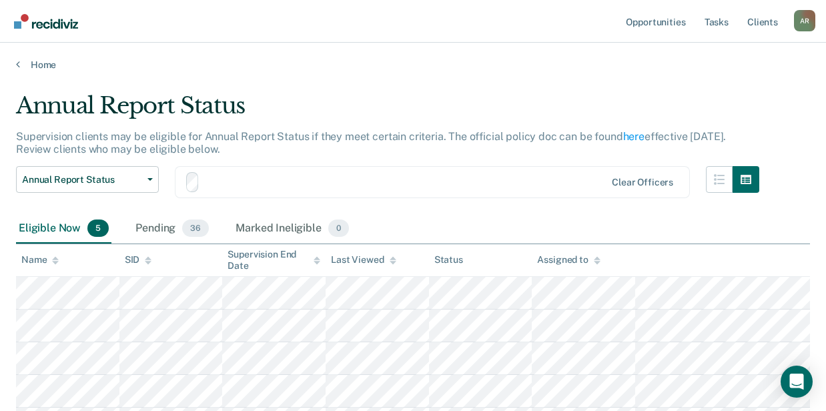
scroll to position [89, 0]
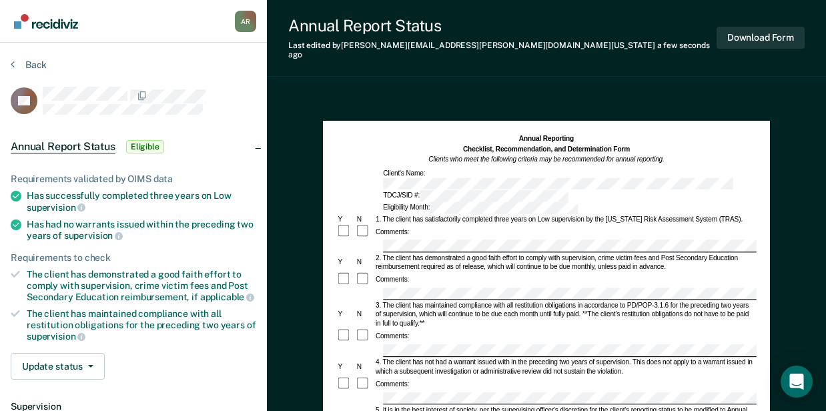
click at [750, 30] on button "Download Form" at bounding box center [760, 38] width 88 height 22
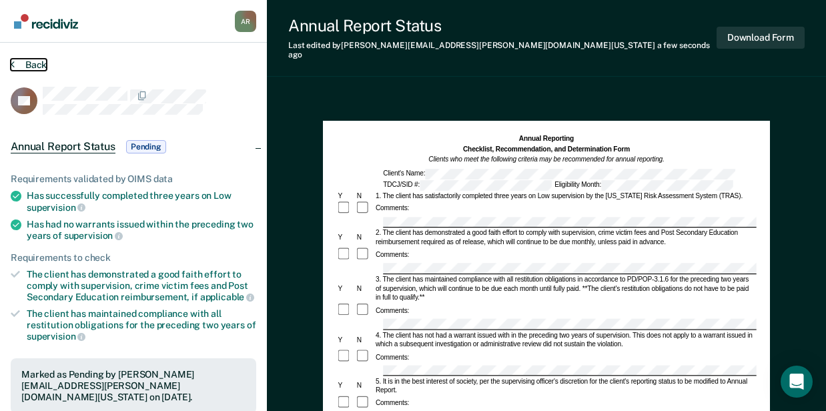
click at [24, 63] on button "Back" at bounding box center [29, 65] width 36 height 12
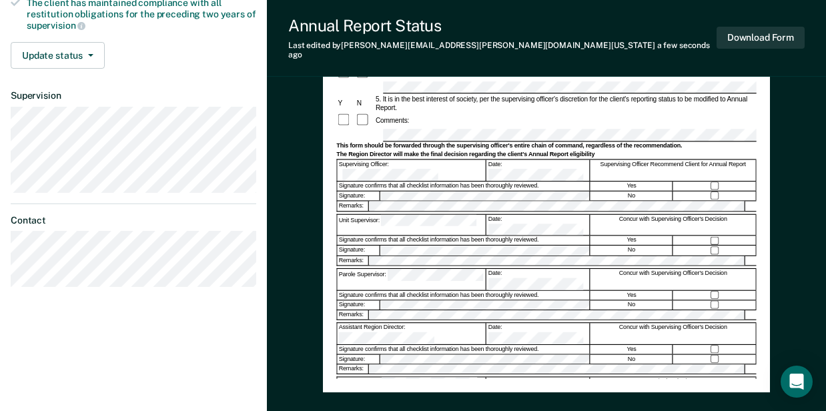
scroll to position [89, 0]
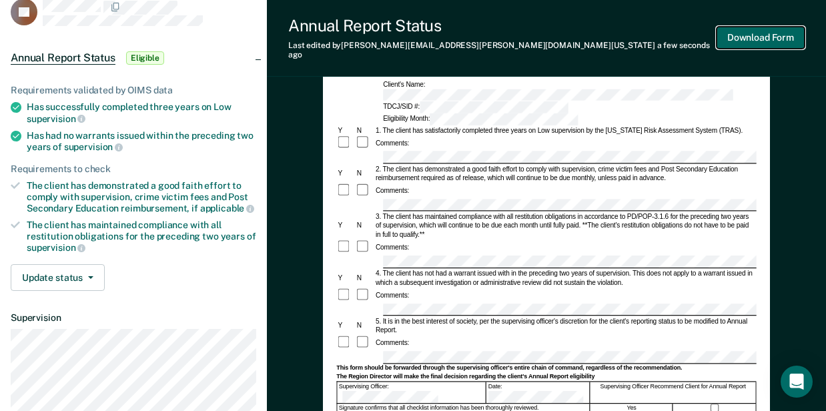
click at [768, 39] on button "Download Form" at bounding box center [760, 38] width 88 height 22
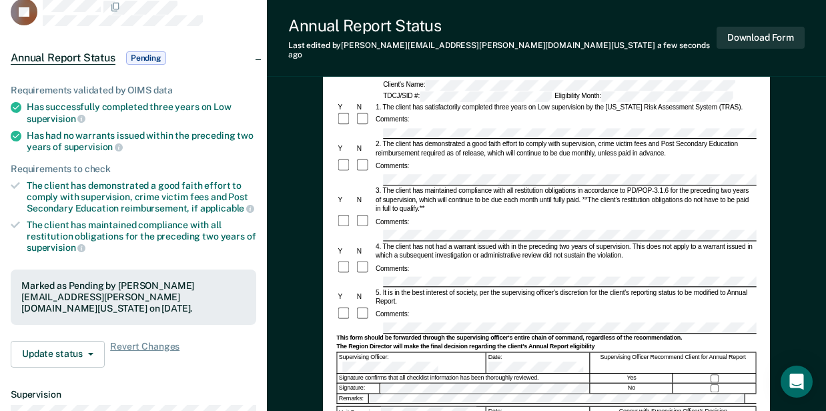
scroll to position [0, 0]
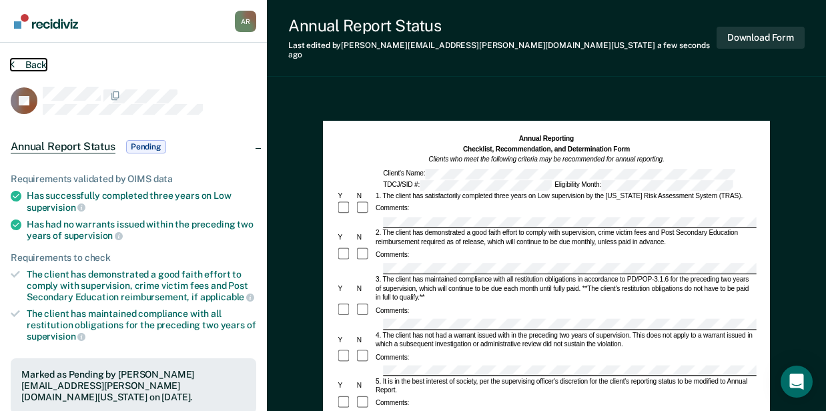
click at [25, 64] on button "Back" at bounding box center [29, 65] width 36 height 12
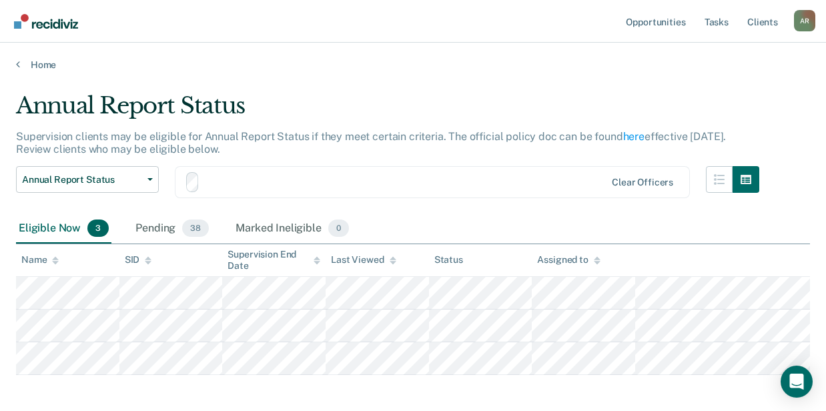
scroll to position [59, 0]
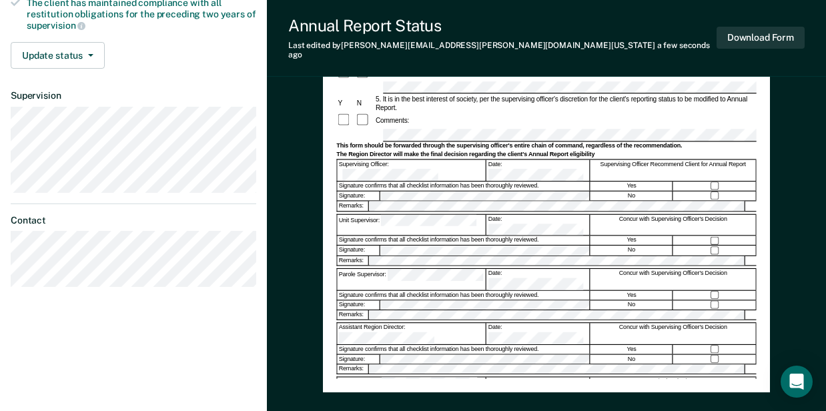
scroll to position [222, 0]
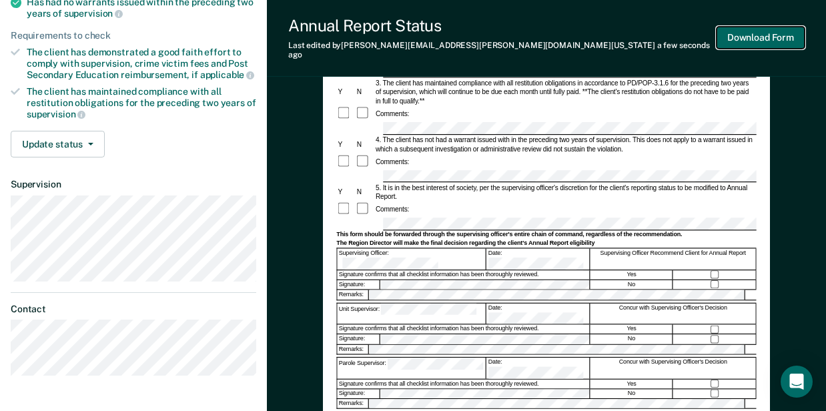
click at [754, 29] on button "Download Form" at bounding box center [760, 38] width 88 height 22
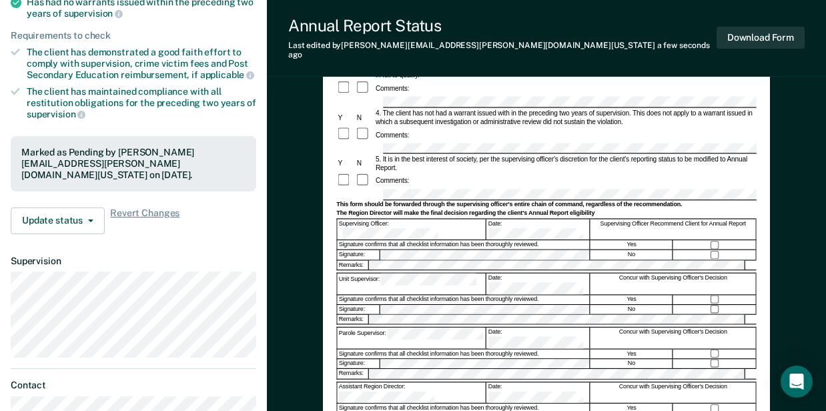
scroll to position [0, 0]
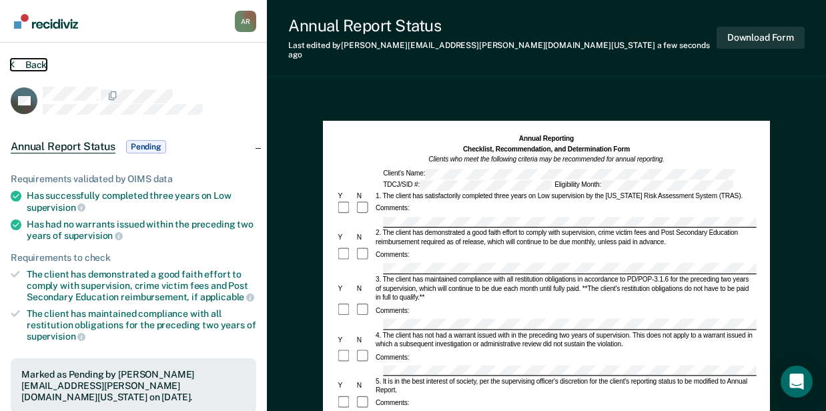
click at [34, 65] on button "Back" at bounding box center [29, 65] width 36 height 12
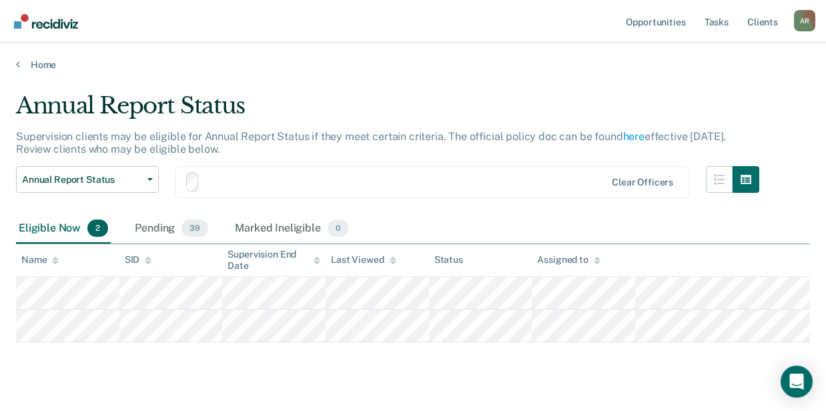
scroll to position [27, 0]
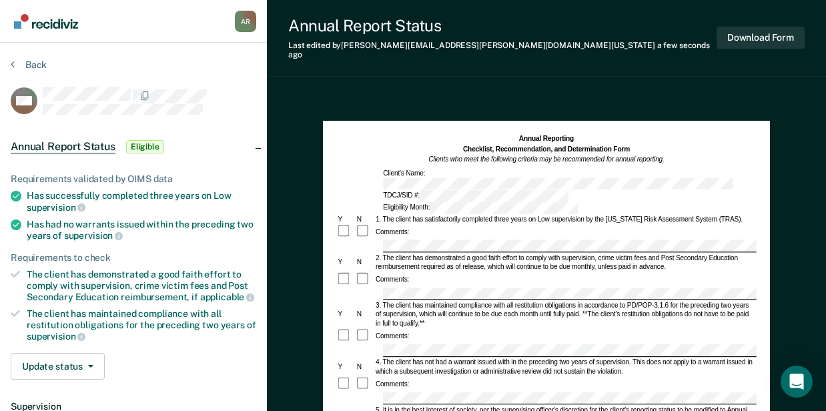
scroll to position [177, 0]
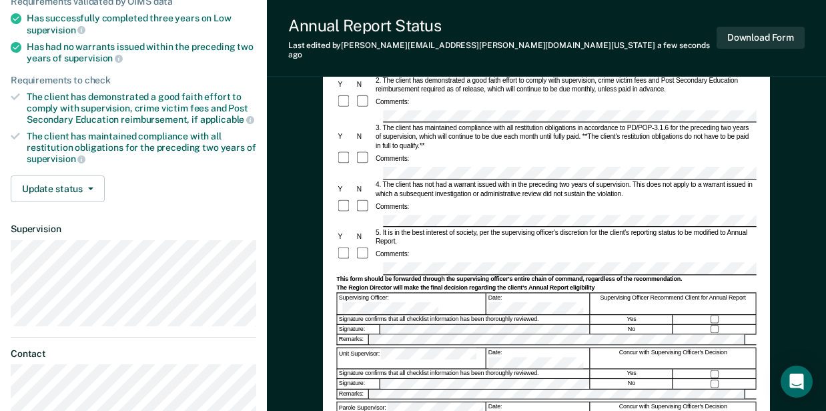
click at [381, 214] on div at bounding box center [594, 220] width 427 height 13
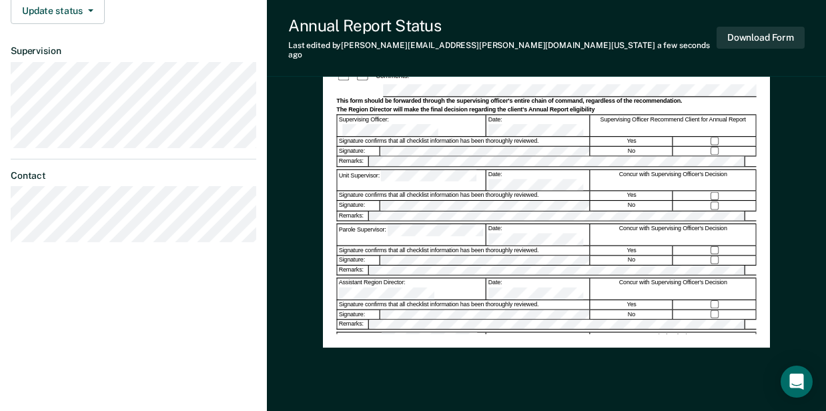
scroll to position [133, 0]
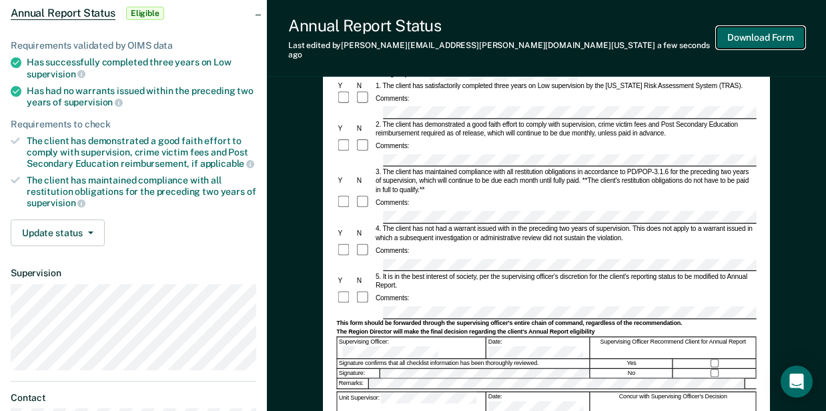
click at [763, 37] on button "Download Form" at bounding box center [760, 38] width 88 height 22
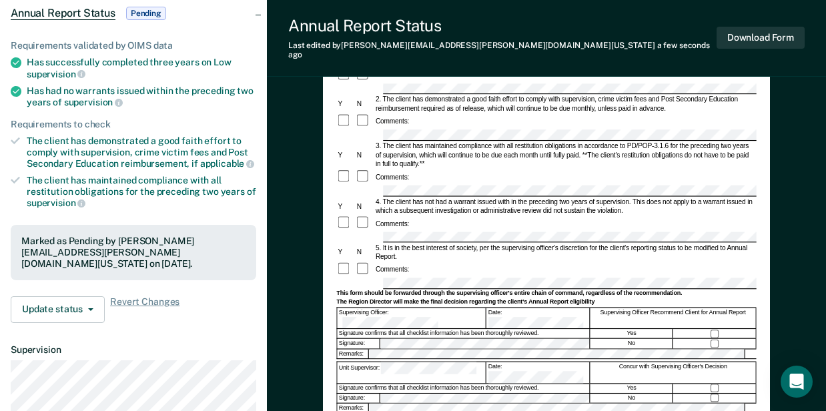
scroll to position [0, 0]
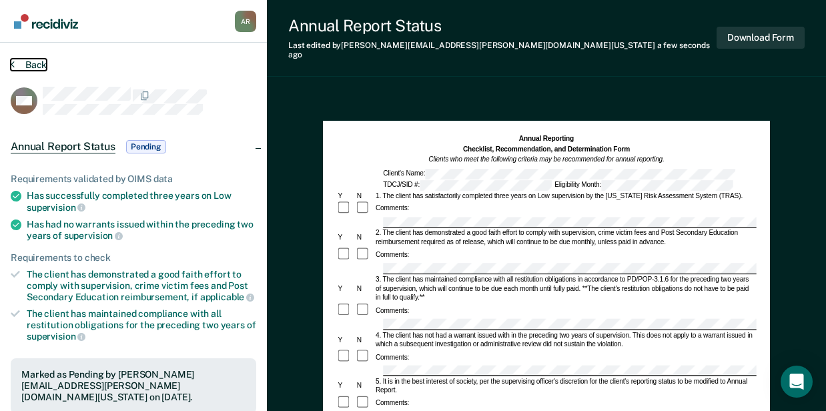
click at [39, 63] on button "Back" at bounding box center [29, 65] width 36 height 12
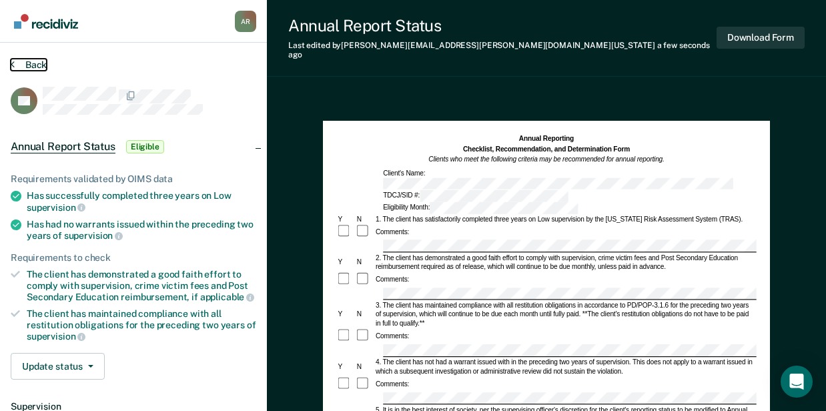
click at [44, 67] on button "Back" at bounding box center [29, 65] width 36 height 12
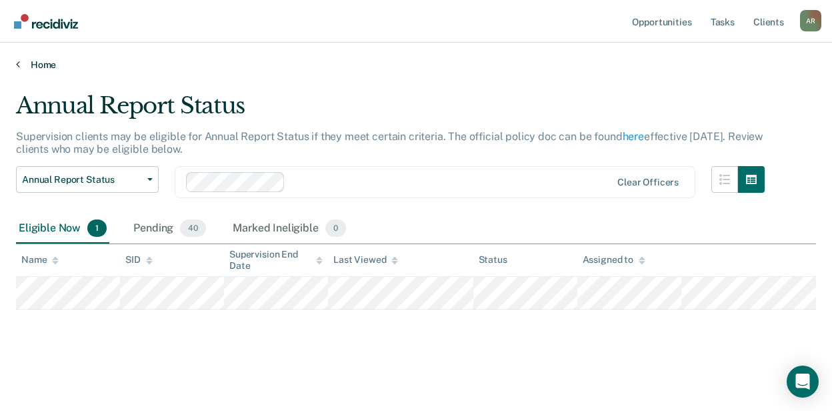
click at [50, 69] on link "Home" at bounding box center [416, 65] width 800 height 12
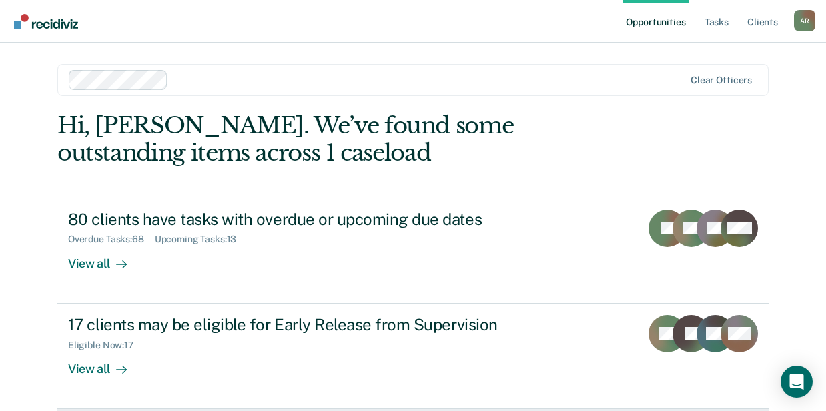
scroll to position [155, 0]
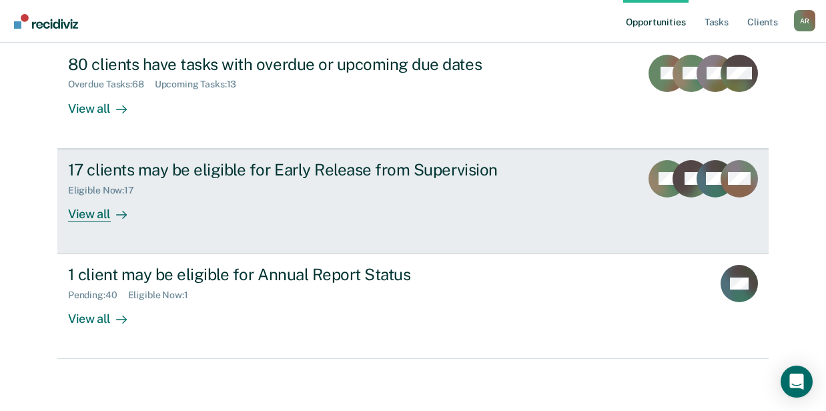
click at [243, 219] on div "17 clients may be eligible for Early Release from Supervision Eligible Now : 17…" at bounding box center [318, 190] width 500 height 61
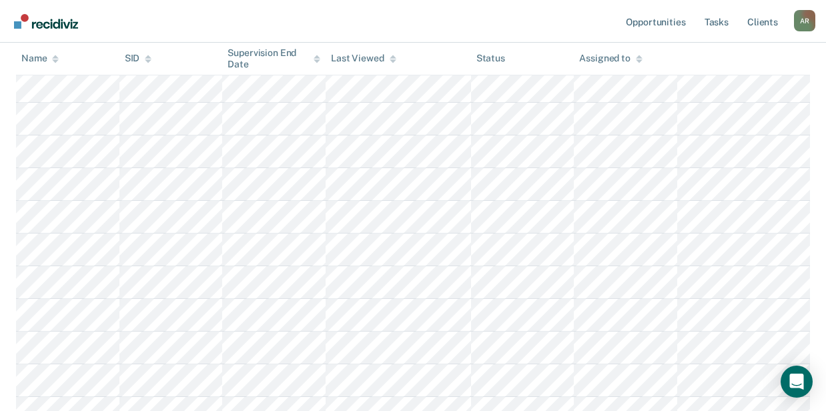
scroll to position [44, 0]
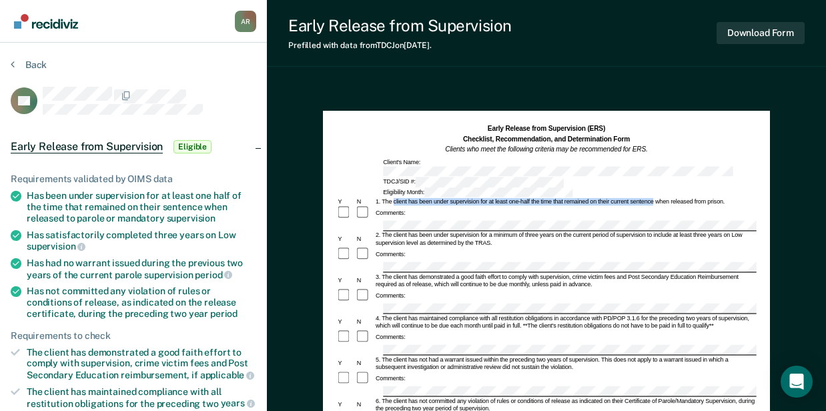
drag, startPoint x: 393, startPoint y: 181, endPoint x: 654, endPoint y: 181, distance: 260.1
click at [654, 198] on div "1. The client has been under supervision for at least one-half the time that re…" at bounding box center [564, 201] width 382 height 7
copy div "client has been under supervision for at least one-half the time that remained …"
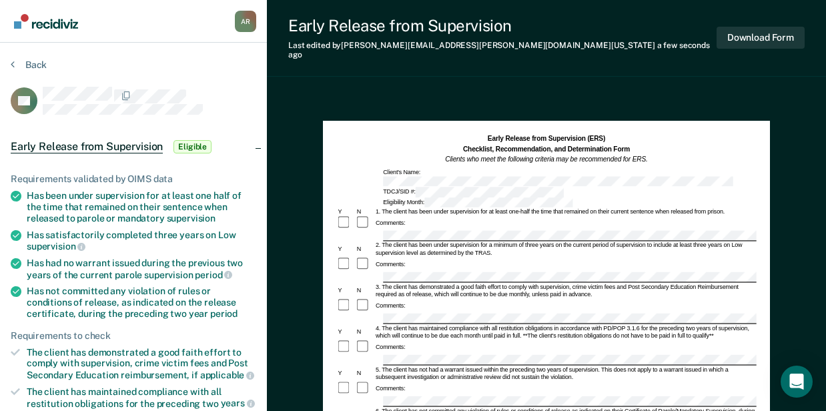
click at [412, 257] on div "Comments:" at bounding box center [545, 264] width 419 height 15
drag, startPoint x: 628, startPoint y: 249, endPoint x: 740, endPoint y: 251, distance: 112.1
click at [740, 283] on div "3. The client has demonstrated a good faith effort to comply with supervision, …" at bounding box center [564, 290] width 382 height 15
copy div "Post Secondary Education Reimbursement"
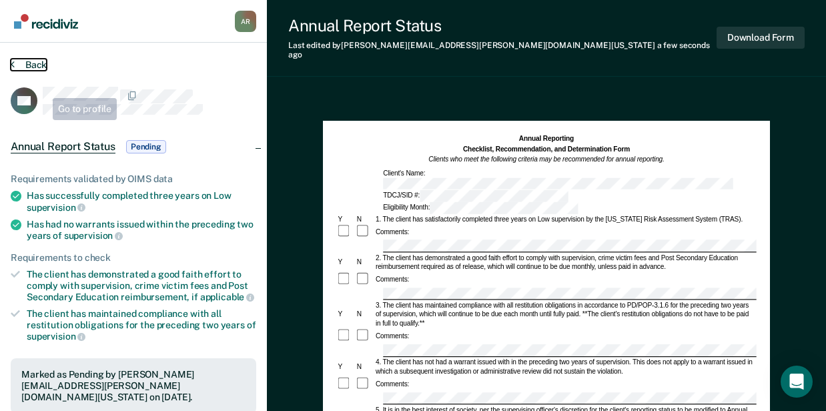
click at [27, 61] on button "Back" at bounding box center [29, 65] width 36 height 12
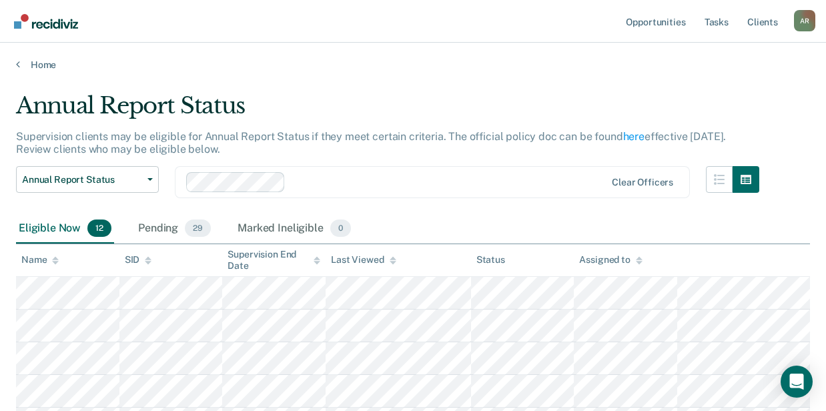
click at [163, 227] on div "Loading data..." at bounding box center [412, 201] width 751 height 61
click at [165, 225] on div "Pending 29" at bounding box center [174, 228] width 78 height 29
